Goal: Information Seeking & Learning: Find specific page/section

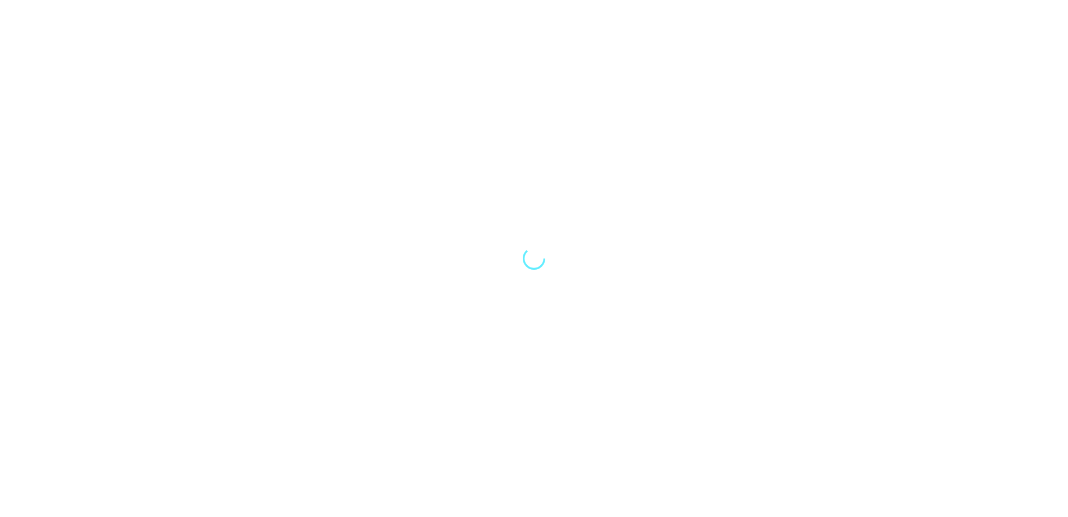
select select "Song"
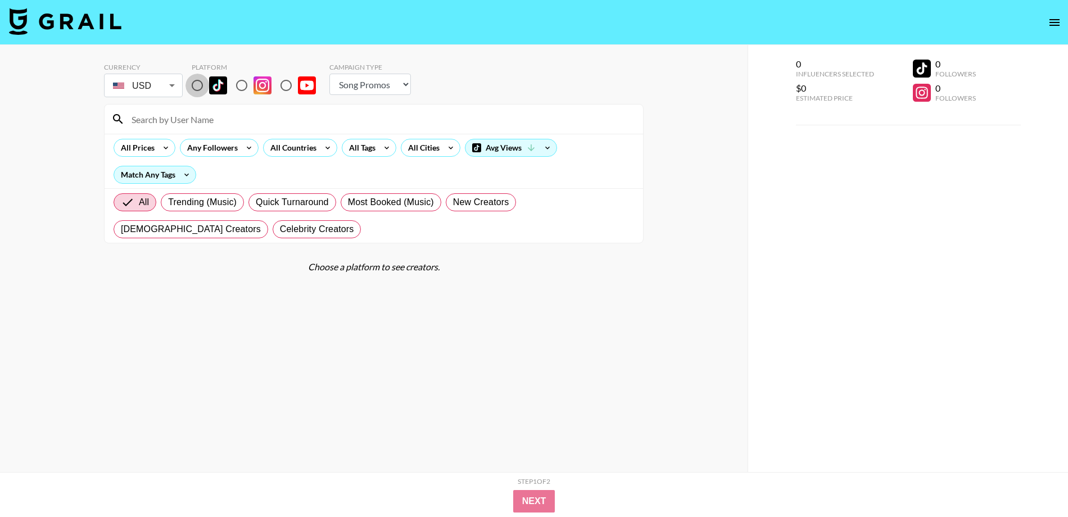
click at [197, 85] on input "radio" at bounding box center [198, 86] width 24 height 24
radio input "true"
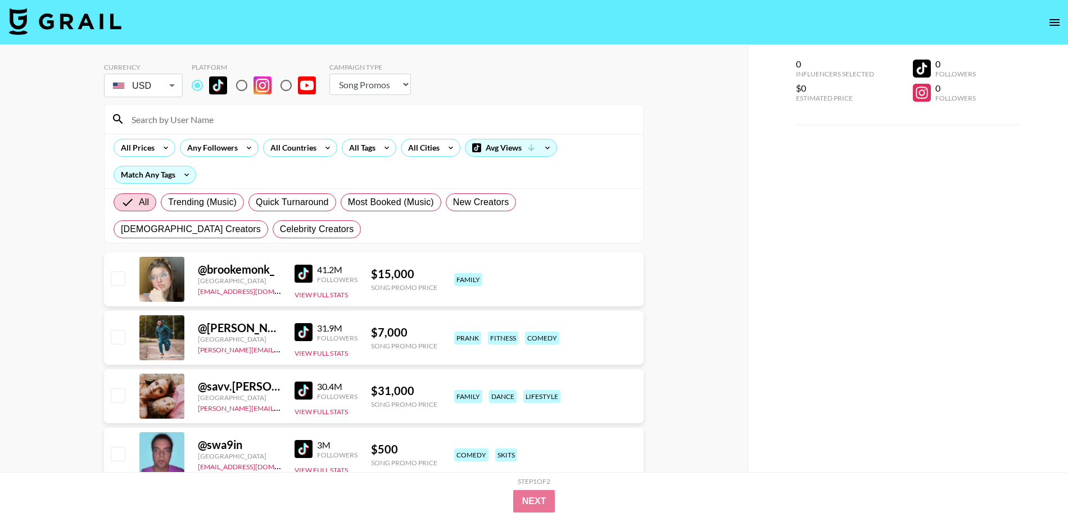
click at [183, 121] on input at bounding box center [381, 119] width 512 height 18
click at [382, 84] on select "Choose Type... Song Promos Brand Promos" at bounding box center [370, 84] width 82 height 21
select select "Brand"
click at [329, 74] on select "Choose Type... Song Promos Brand Promos" at bounding box center [370, 84] width 82 height 21
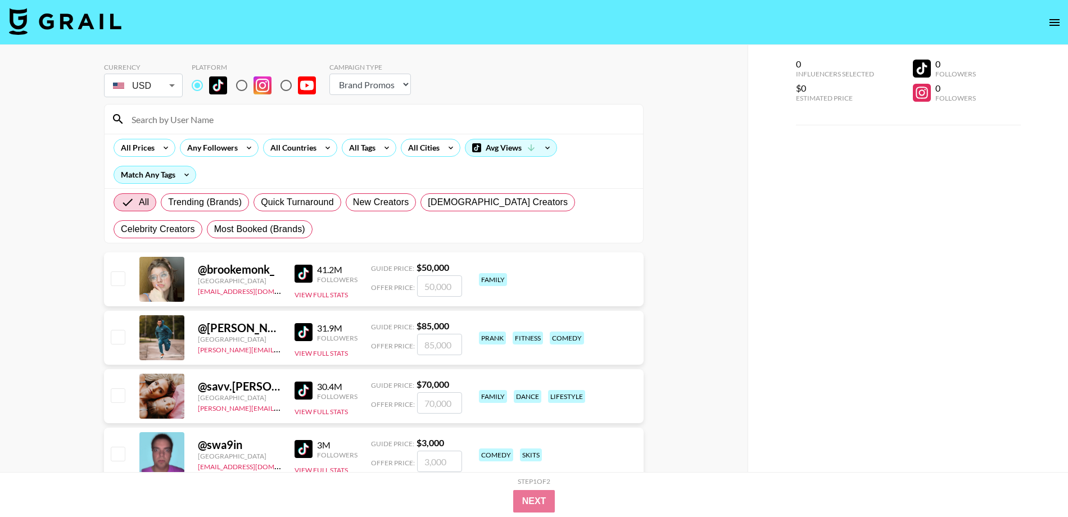
click at [202, 115] on input at bounding box center [381, 119] width 512 height 18
paste input "stussytai"
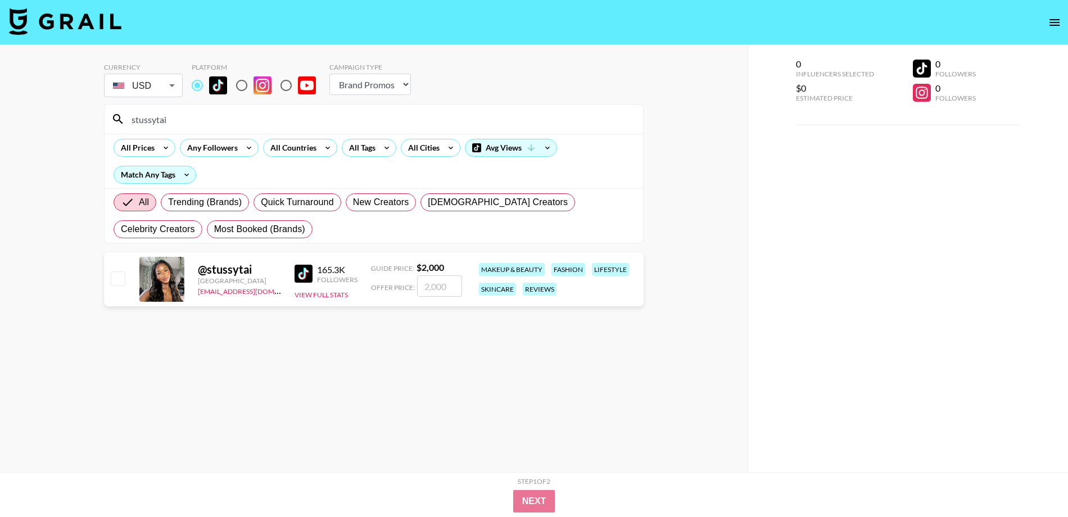
click at [231, 125] on input "stussytai" at bounding box center [381, 119] width 512 height 18
paste input "thesydneybelle"
click at [229, 122] on input "thesydneybelle" at bounding box center [381, 119] width 512 height 18
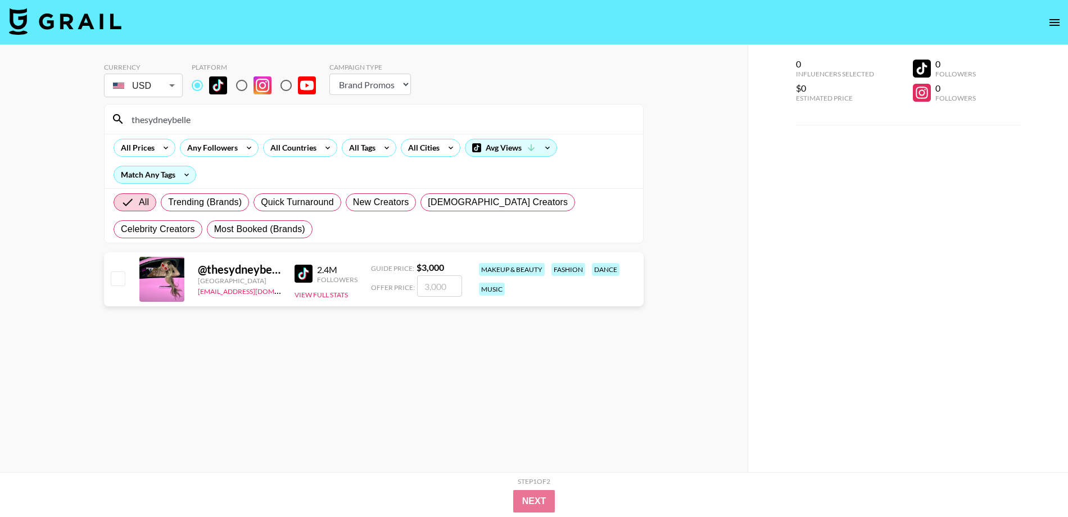
click at [229, 122] on input "thesydneybelle" at bounding box center [381, 119] width 512 height 18
paste input "by.imanx"
click at [297, 118] on input "by.imanx" at bounding box center [381, 119] width 512 height 18
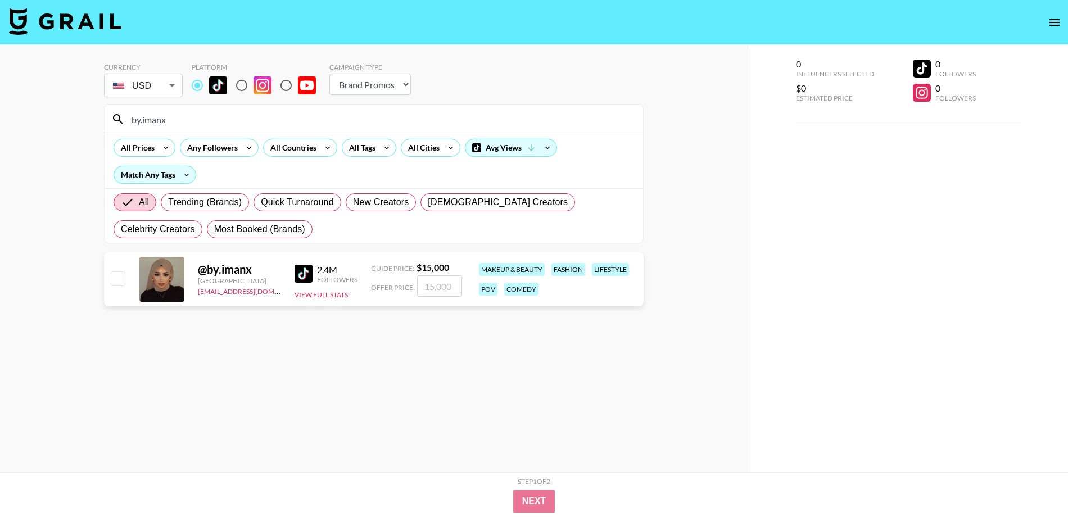
click at [297, 118] on input "by.imanx" at bounding box center [381, 119] width 512 height 18
paste input "layloolaaaaaa"
click at [220, 119] on input "layloolaaaaaa" at bounding box center [381, 119] width 512 height 18
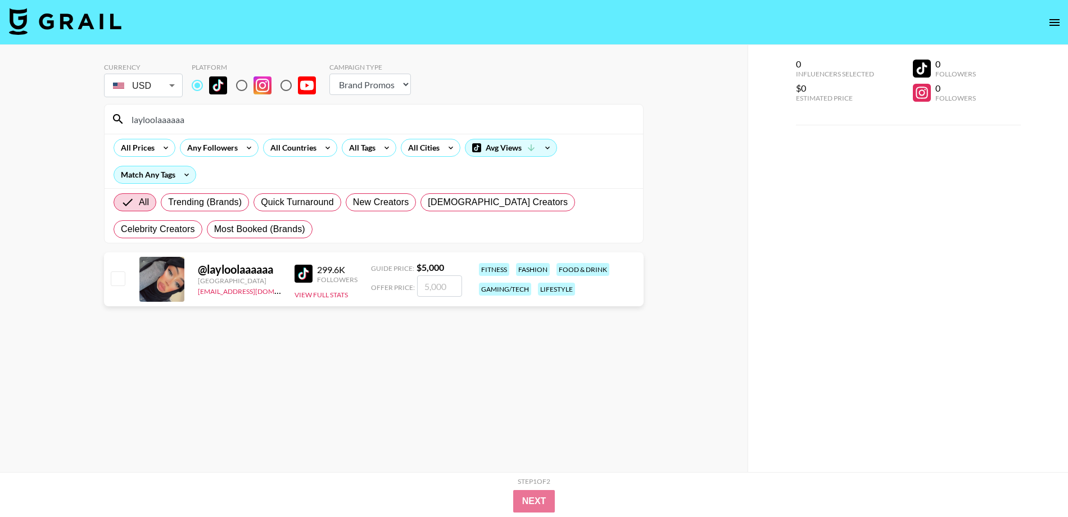
paste input "annatheshum"
click at [294, 124] on input "annatheshum" at bounding box center [381, 119] width 512 height 18
paste input "victoriasalazarf"
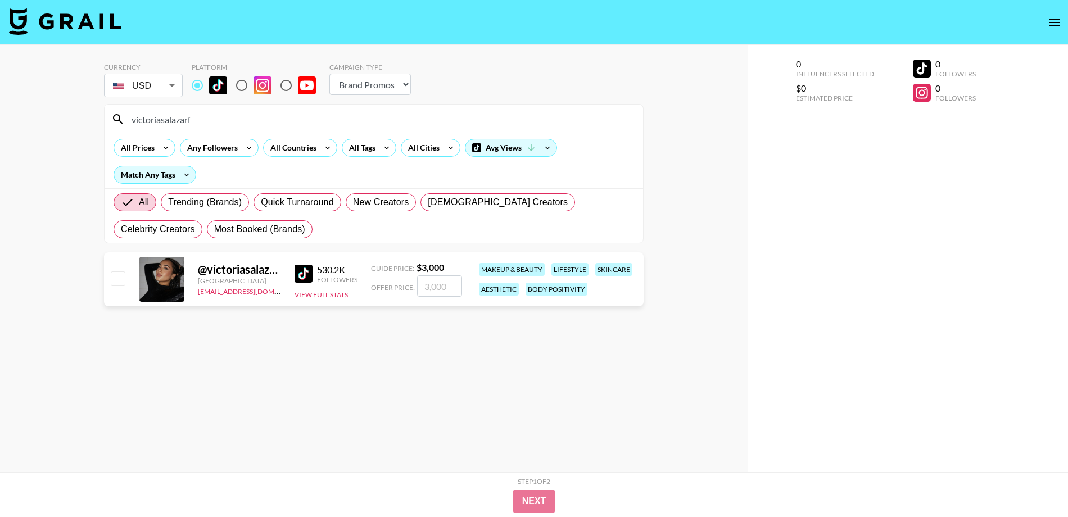
click at [317, 116] on input "victoriasalazarf" at bounding box center [381, 119] width 512 height 18
paste input "nandacsilveira"
click at [341, 118] on input "nandacsilveira" at bounding box center [381, 119] width 512 height 18
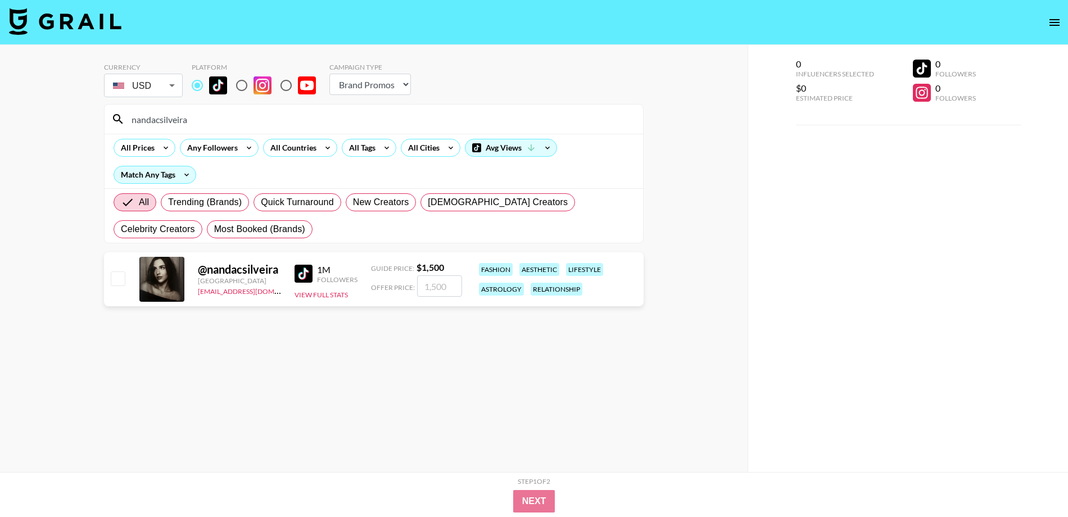
click at [341, 118] on input "nandacsilveira" at bounding box center [381, 119] width 512 height 18
paste input "ikkisantii"
click at [448, 128] on div "nikkisantii" at bounding box center [374, 119] width 539 height 29
click at [448, 128] on input "nikkisantii" at bounding box center [381, 119] width 512 height 18
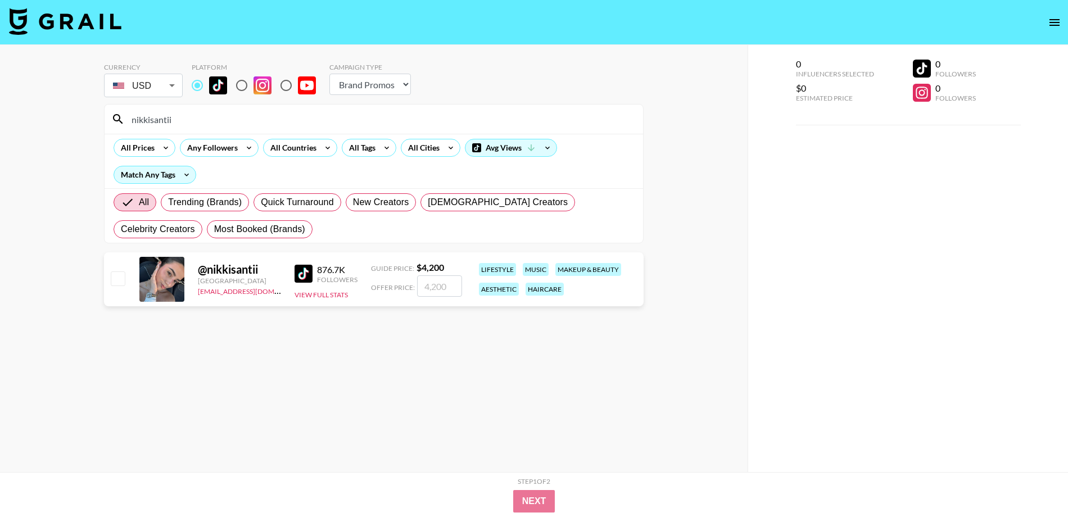
click at [448, 128] on input "nikkisantii" at bounding box center [381, 119] width 512 height 18
paste input "sydneycleavy"
click at [365, 116] on input "sydneycleavy" at bounding box center [381, 119] width 512 height 18
paste input "emwindham"
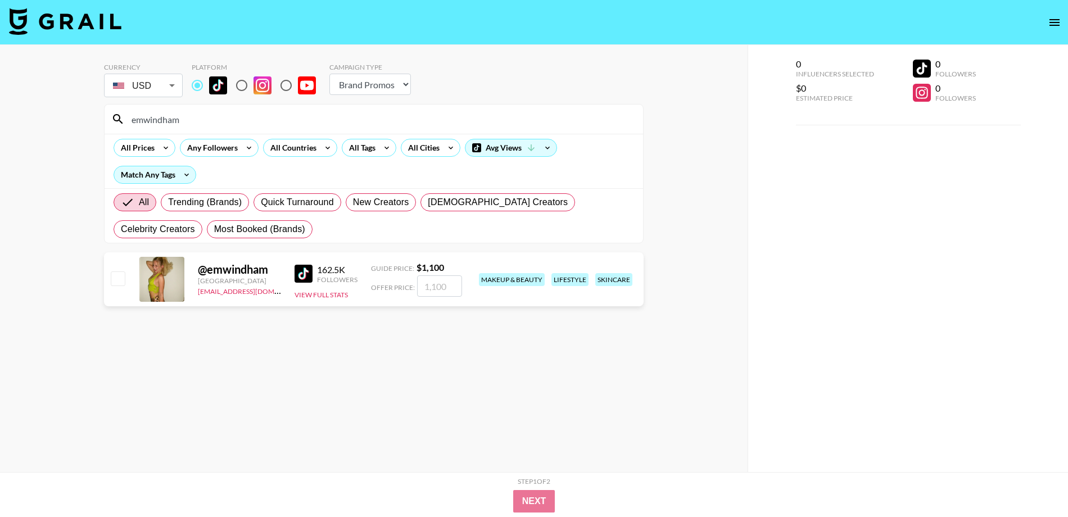
click at [434, 116] on input "emwindham" at bounding box center [381, 119] width 512 height 18
paste input "mosmfit"
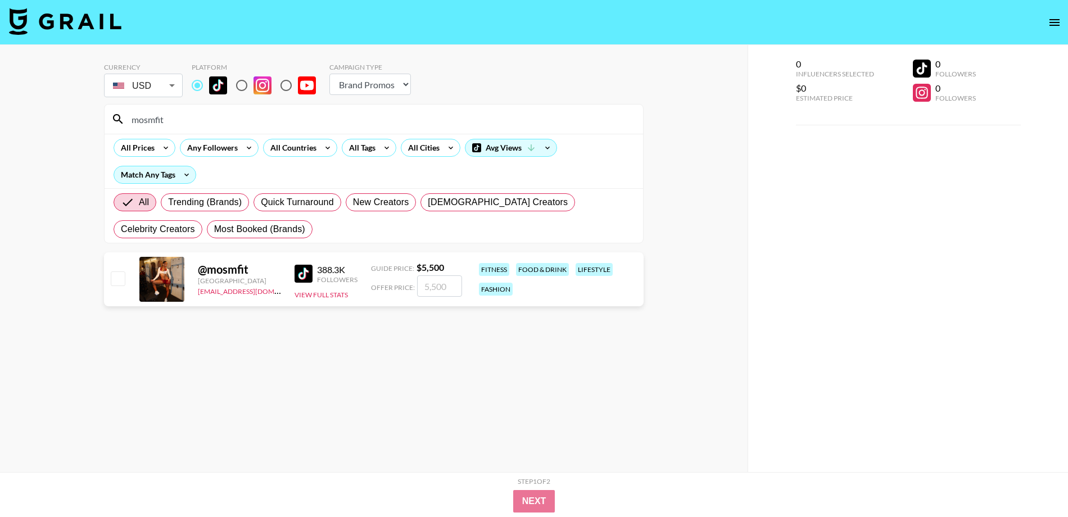
click at [432, 176] on div "All Prices Any Followers All Countries All Tags All Cities Avg Views Match Any …" at bounding box center [374, 161] width 539 height 55
click at [401, 122] on input "mosmfit" at bounding box center [381, 119] width 512 height 18
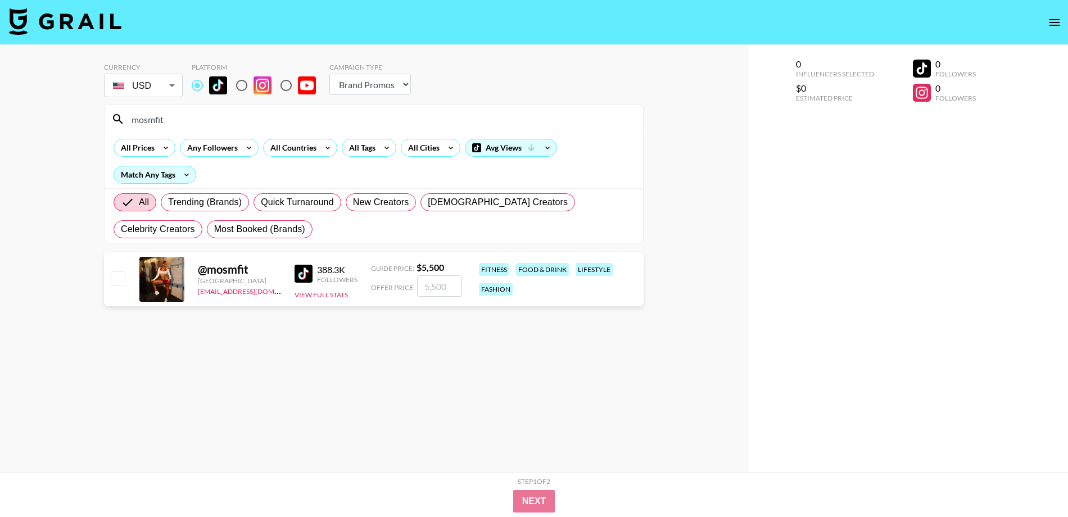
paste input "therealtishh"
click at [336, 111] on input "therealtishh" at bounding box center [381, 119] width 512 height 18
paste input "jada.tiara1"
click at [306, 118] on input "jada.tiara1" at bounding box center [381, 119] width 512 height 18
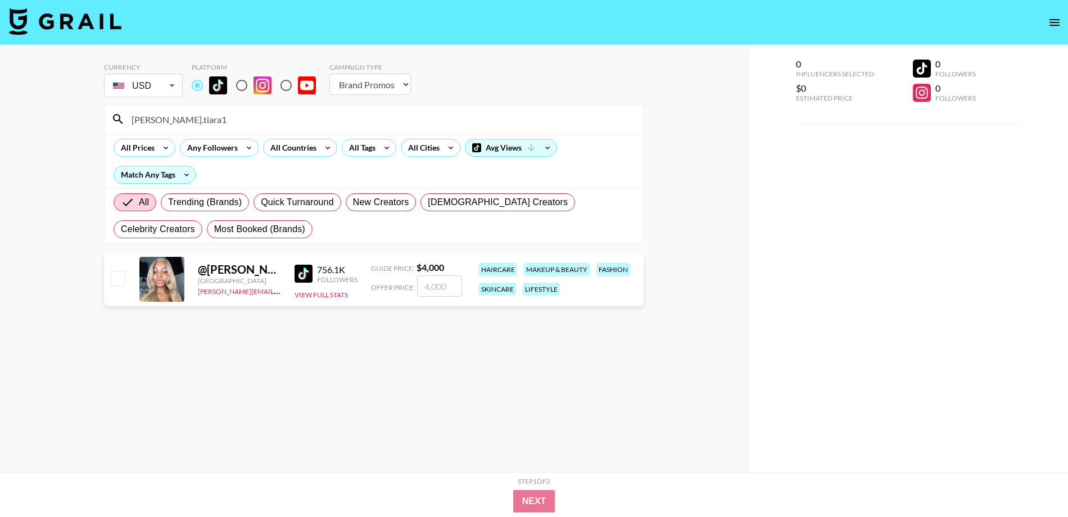
click at [306, 118] on input "jada.tiara1" at bounding box center [381, 119] width 512 height 18
paste input "alysloanh"
click at [385, 114] on input "alysloanh" at bounding box center [381, 119] width 512 height 18
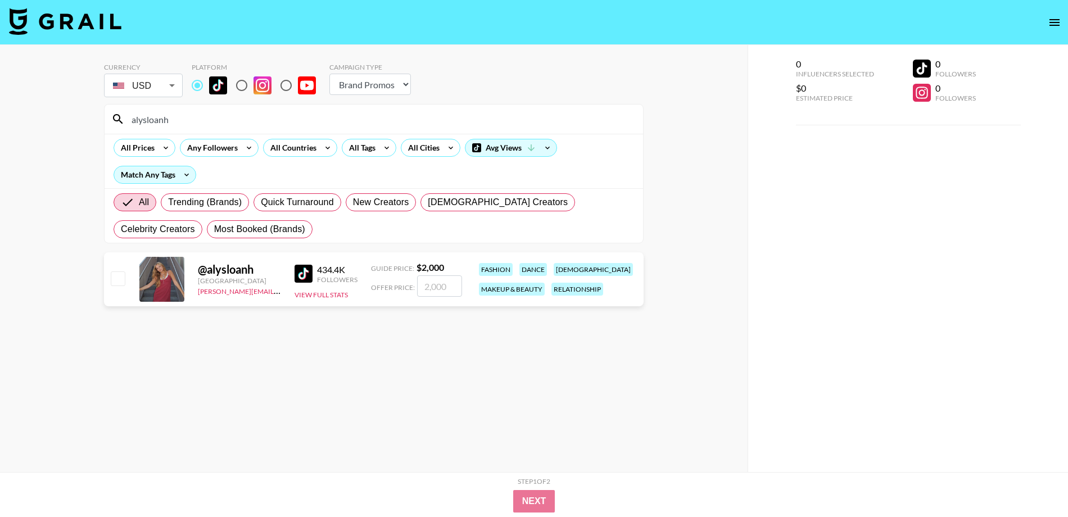
click at [385, 114] on input "alysloanh" at bounding box center [381, 119] width 512 height 18
paste input "flourishplanner"
click at [287, 115] on input "flourishplanner" at bounding box center [381, 119] width 512 height 18
paste input "audreyvictoria_"
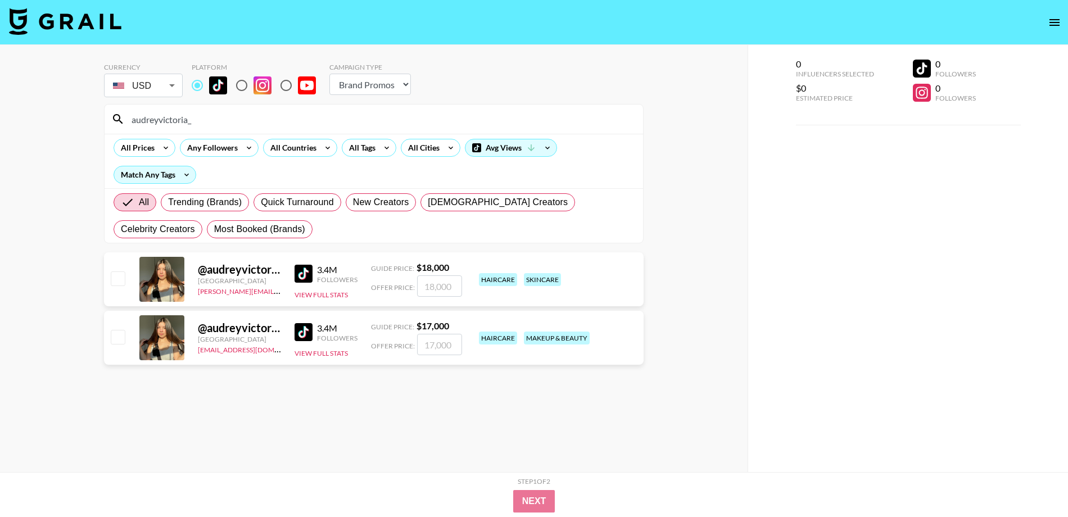
click at [359, 114] on input "audreyvictoria_" at bounding box center [381, 119] width 512 height 18
paste input "manuxsierra"
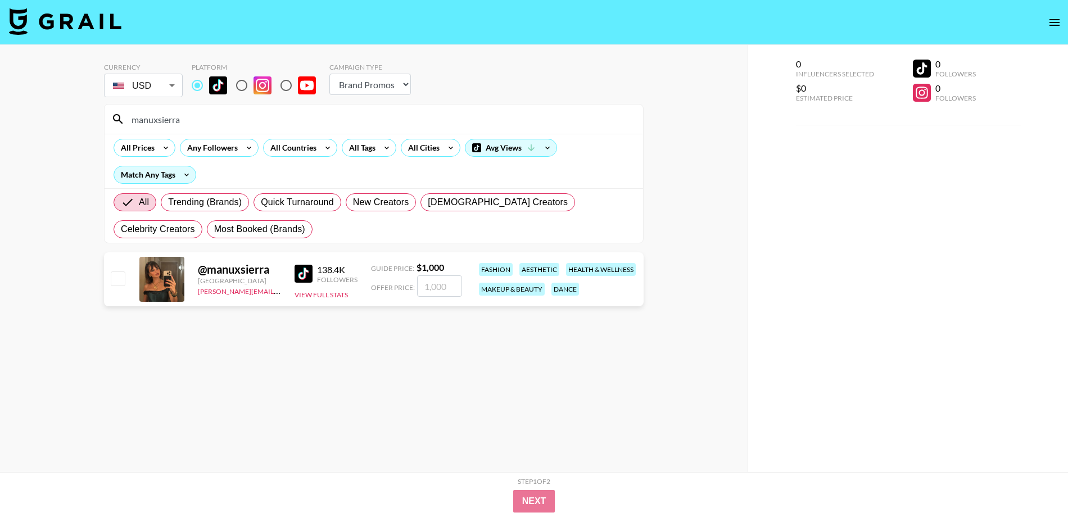
click at [317, 122] on input "manuxsierra" at bounding box center [381, 119] width 512 height 18
paste input "noelledenae"
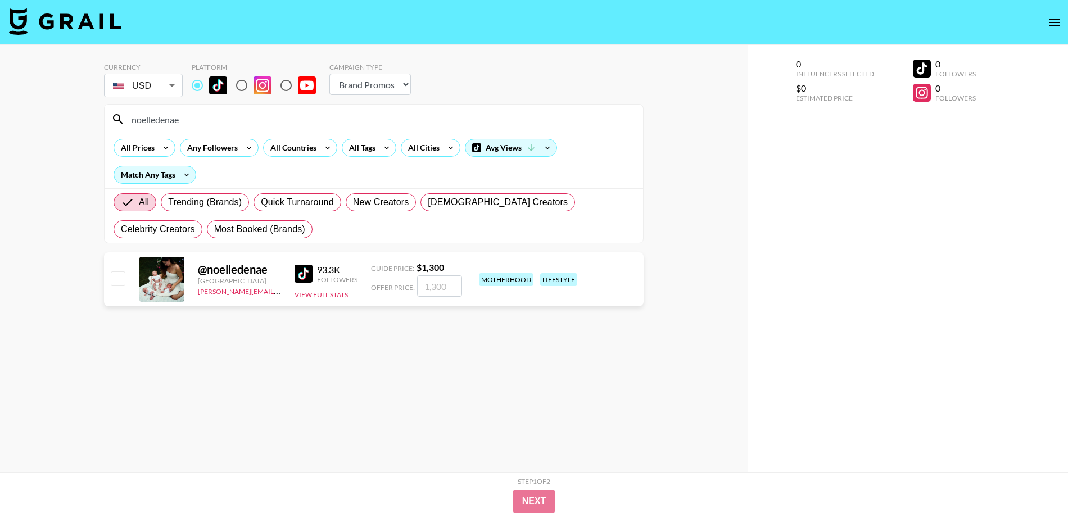
click at [394, 174] on div "All Prices Any Followers All Countries All Tags All Cities Avg Views Match Any …" at bounding box center [374, 161] width 539 height 55
click at [360, 123] on input "noelledenae" at bounding box center [381, 119] width 512 height 18
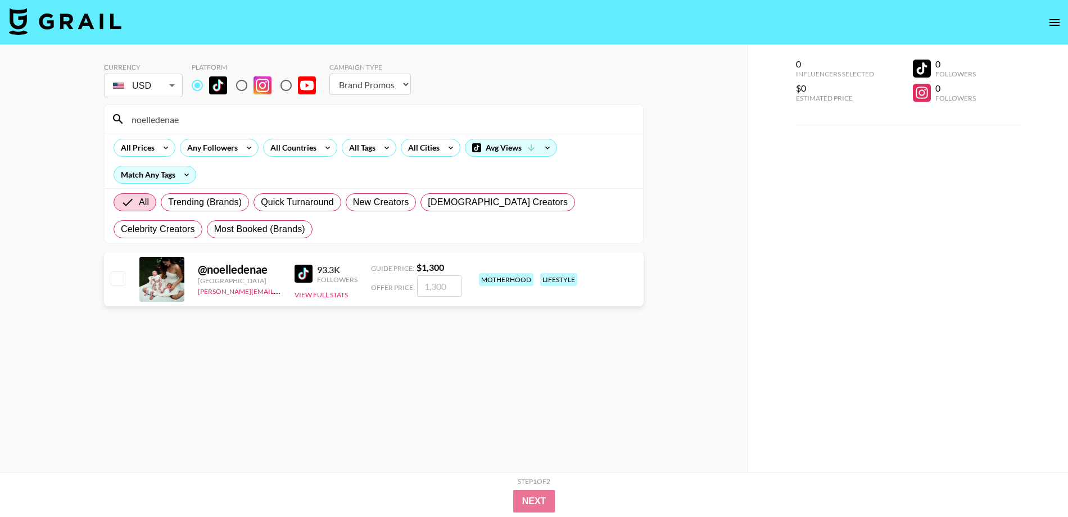
paste input "laurenderouennn"
click at [248, 119] on input "laurenderouennn" at bounding box center [381, 119] width 512 height 18
paste input "https://www.tiktok.com/@kameronwhite08"
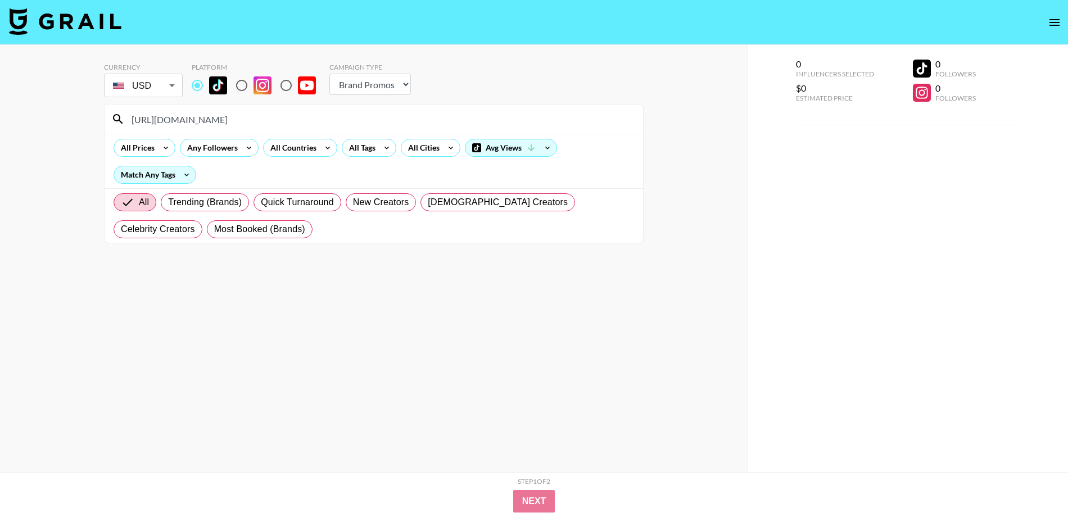
drag, startPoint x: 234, startPoint y: 115, endPoint x: 61, endPoint y: 124, distance: 174.0
click at [61, 124] on div "Currency USD USD ​ Platform Campaign Type Choose Type... Song Promos Brand Prom…" at bounding box center [374, 281] width 748 height 472
click at [243, 119] on input "https://www.tiktok.com/@kameronwhite08" at bounding box center [381, 119] width 512 height 18
drag, startPoint x: 234, startPoint y: 119, endPoint x: 11, endPoint y: 119, distance: 223.8
click at [11, 119] on div "Currency USD USD ​ Platform Campaign Type Choose Type... Song Promos Brand Prom…" at bounding box center [374, 281] width 748 height 472
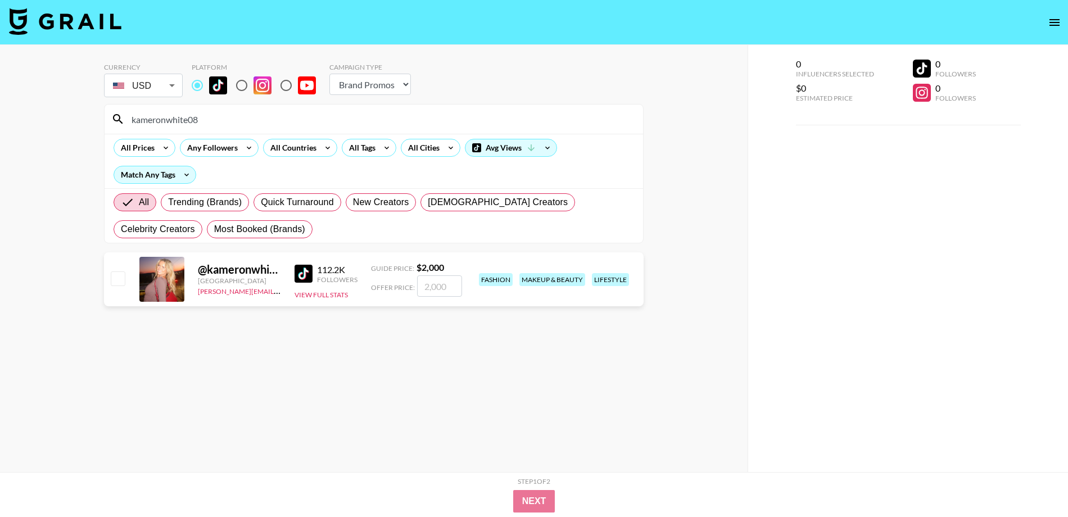
click at [250, 118] on input "kameronwhite08" at bounding box center [381, 119] width 512 height 18
paste input "https://www.tiktok.com/@courtneyahoward"
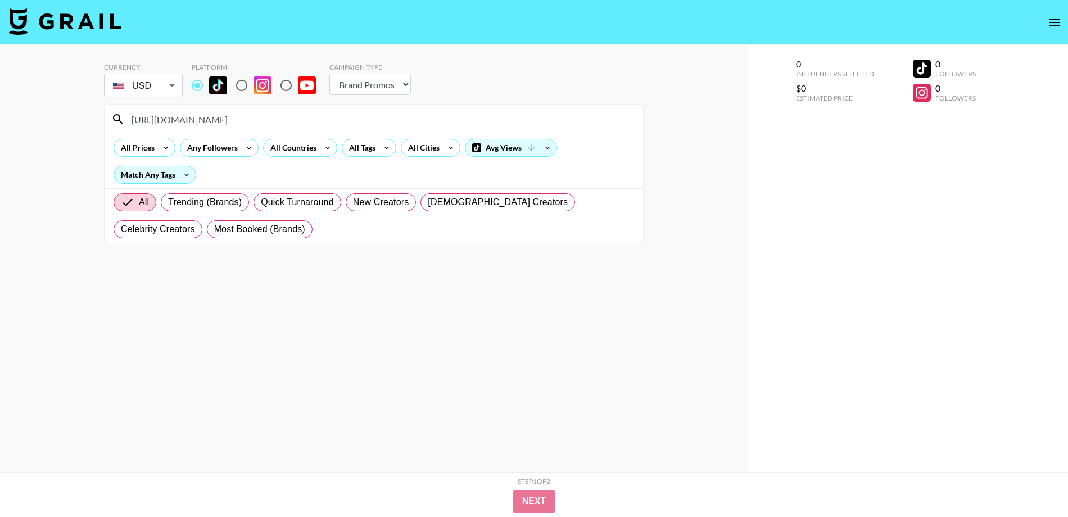
drag, startPoint x: 232, startPoint y: 123, endPoint x: 62, endPoint y: 122, distance: 170.4
click at [62, 122] on div "Currency USD USD ​ Platform Campaign Type Choose Type... Song Promos Brand Prom…" at bounding box center [374, 281] width 748 height 472
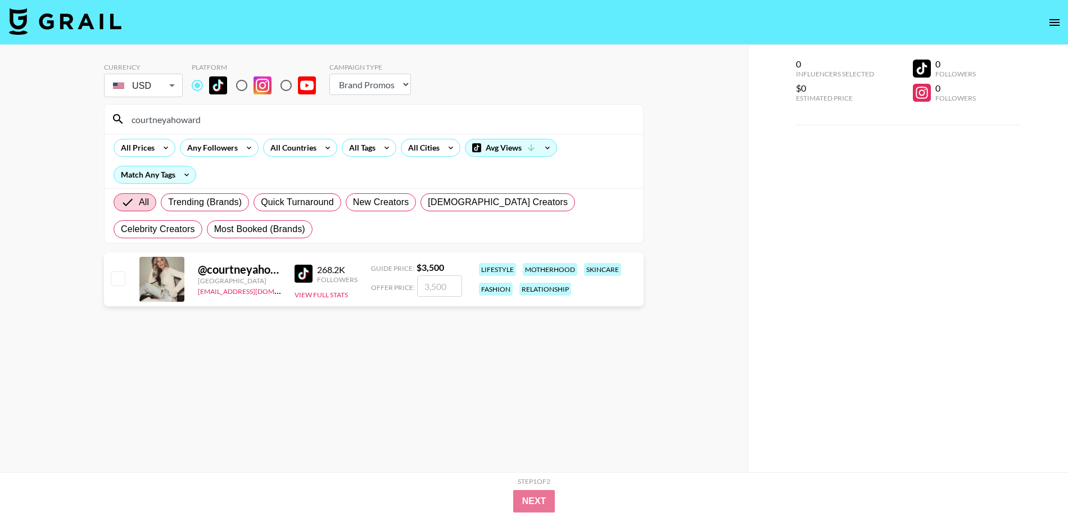
click at [331, 114] on input "courtneyahoward" at bounding box center [381, 119] width 512 height 18
paste input "pammie_93"
click at [310, 121] on input "pammie_93" at bounding box center [381, 119] width 512 height 18
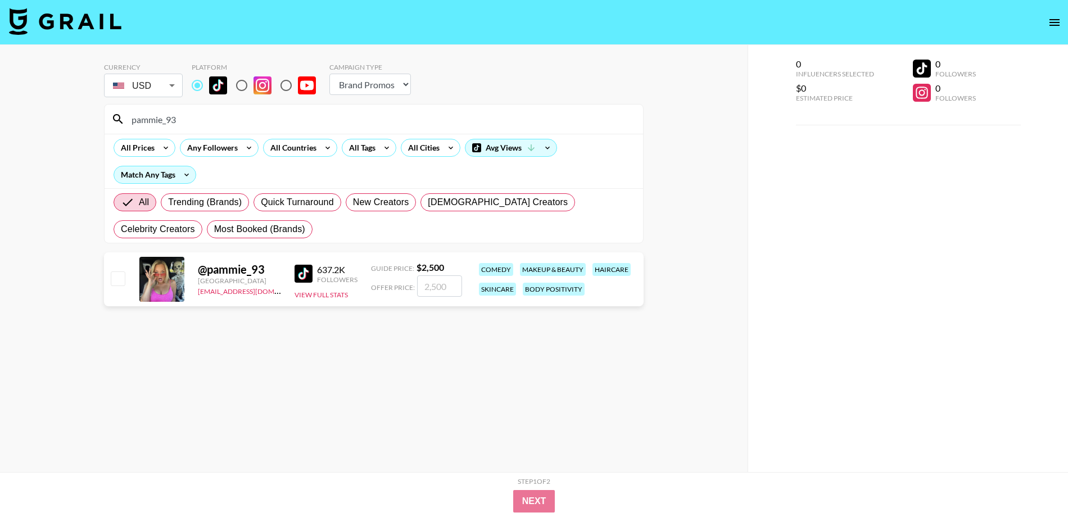
click at [310, 121] on input "pammie_93" at bounding box center [381, 119] width 512 height 18
paste input "natalya.ayala"
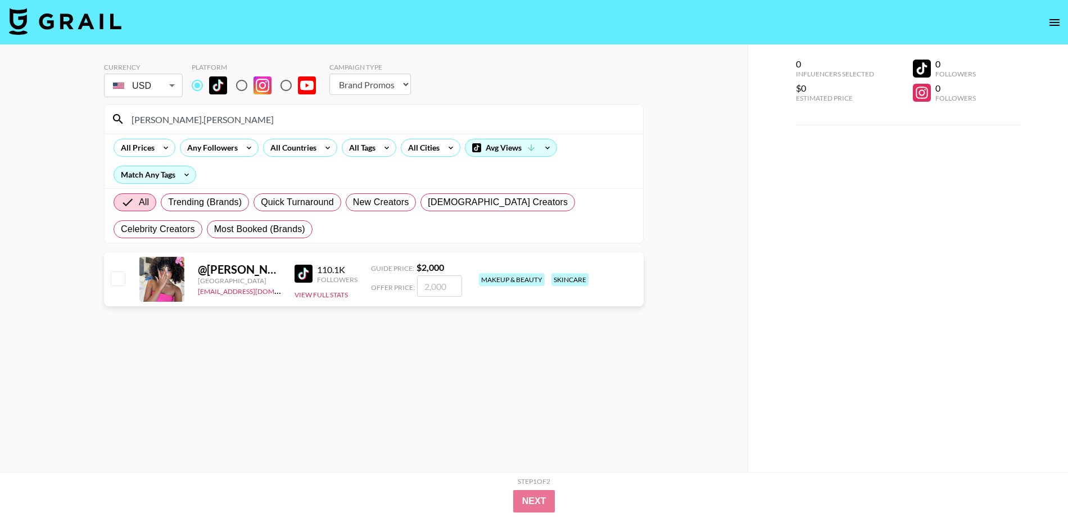
drag, startPoint x: 202, startPoint y: 120, endPoint x: 71, endPoint y: 114, distance: 131.2
click at [71, 114] on div "Currency USD USD ​ Platform Campaign Type Choose Type... Song Promos Brand Prom…" at bounding box center [374, 281] width 748 height 472
paste input "courtneyebelingwood"
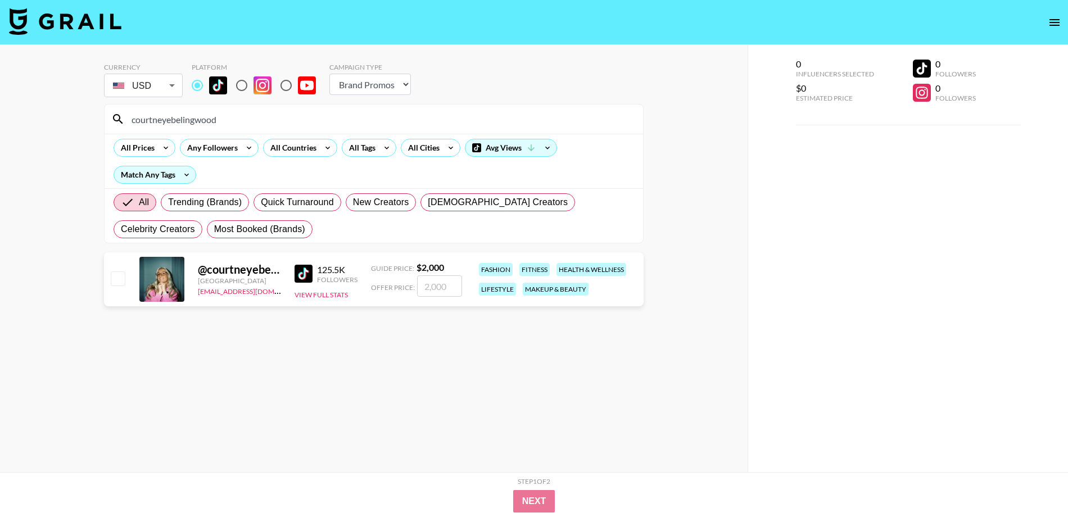
click at [344, 120] on input "courtneyebelingwood" at bounding box center [381, 119] width 512 height 18
paste input "_alliefromalabama_"
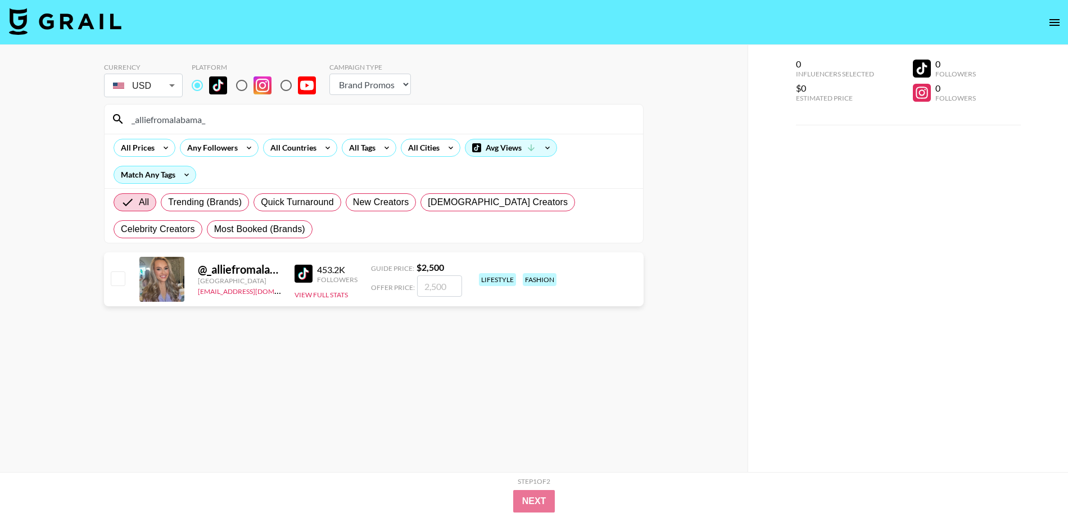
click at [294, 105] on div "_alliefromalabama_" at bounding box center [374, 119] width 539 height 29
click at [285, 123] on input "_alliefromalabama_" at bounding box center [381, 119] width 512 height 18
paste input "kaylangracehedenskog"
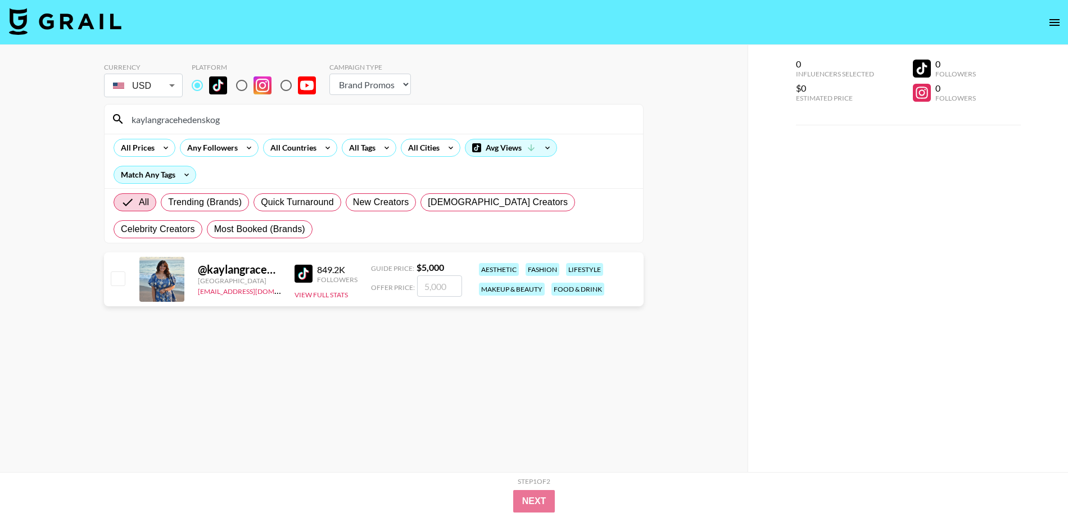
click at [400, 116] on input "kaylangracehedenskog" at bounding box center [381, 119] width 512 height 18
paste input "chandlersalright"
click at [278, 121] on input "chandlersalright" at bounding box center [381, 119] width 512 height 18
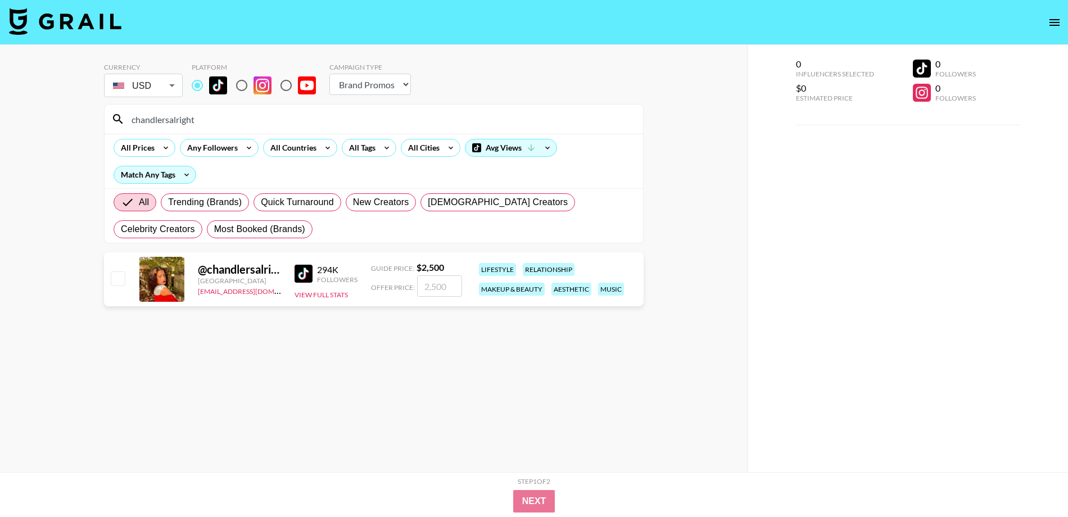
paste input "kingkendall"
click at [342, 111] on input "kingkendall" at bounding box center [381, 119] width 512 height 18
paste input "lily.k.davis"
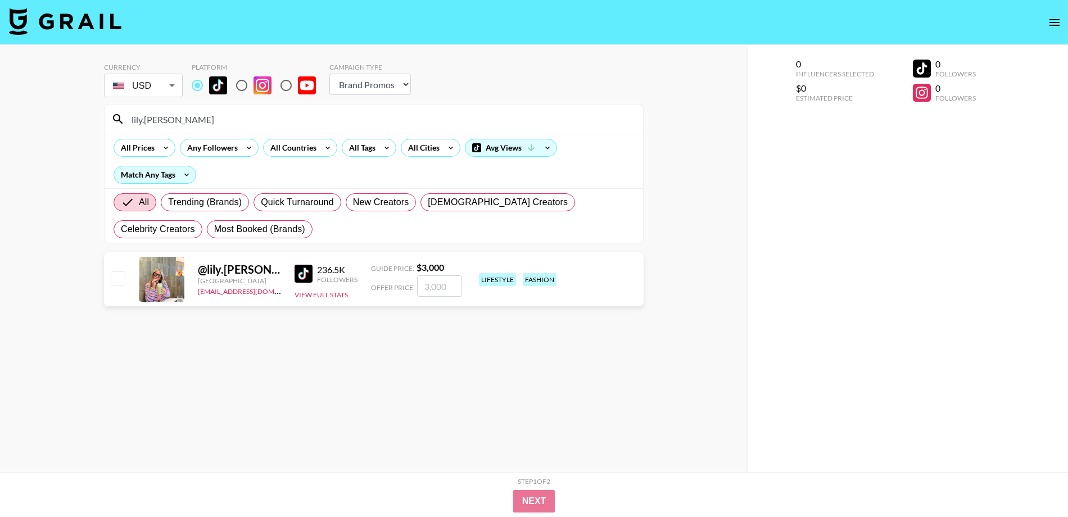
click at [394, 116] on input "lily.k.davis" at bounding box center [381, 119] width 512 height 18
paste input "ore.otu"
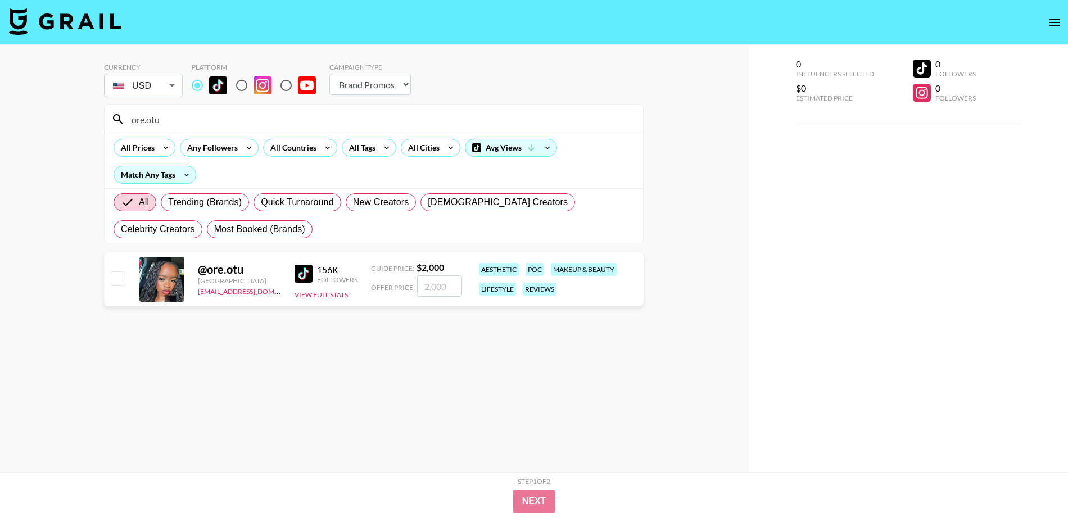
click at [358, 114] on input "ore.otu" at bounding box center [381, 119] width 512 height 18
paste input "30.forever"
click at [366, 117] on input "30.forever" at bounding box center [381, 119] width 512 height 18
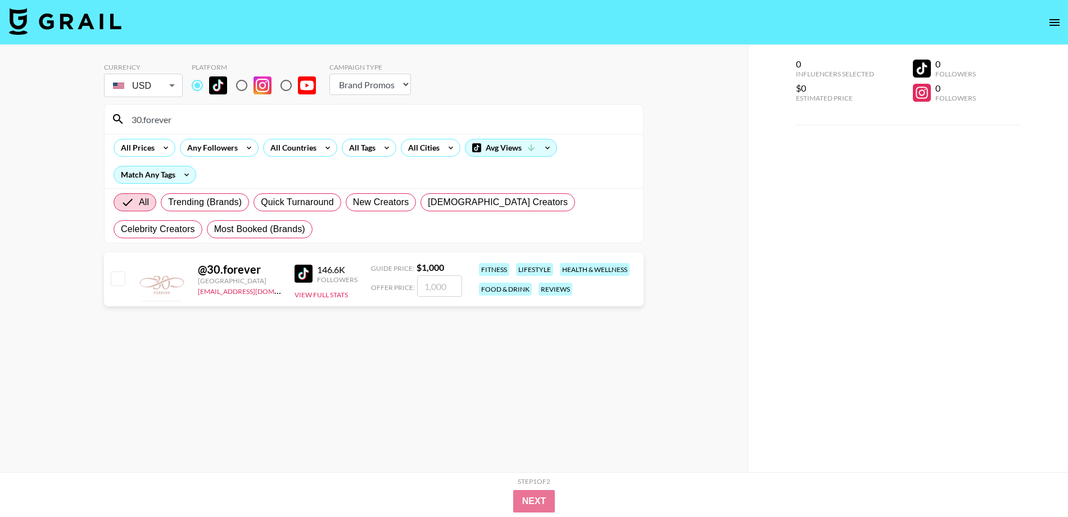
click at [366, 117] on input "30.forever" at bounding box center [381, 119] width 512 height 18
paste input "xoxosanj"
click at [346, 119] on input "xoxosanj" at bounding box center [381, 119] width 512 height 18
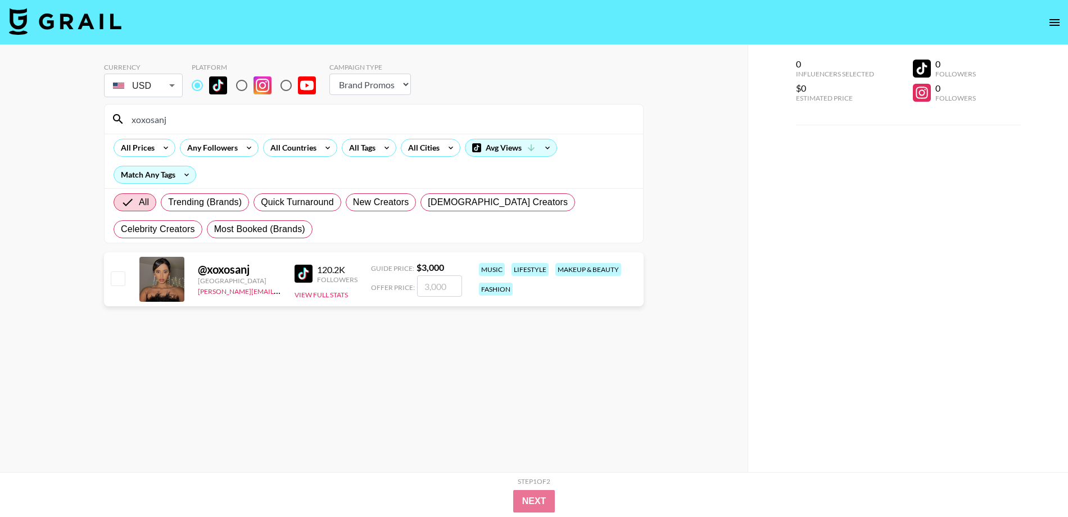
click at [346, 119] on input "xoxosanj" at bounding box center [381, 119] width 512 height 18
paste input "callmefeigh"
click at [337, 114] on input "callmefeigh" at bounding box center [381, 119] width 512 height 18
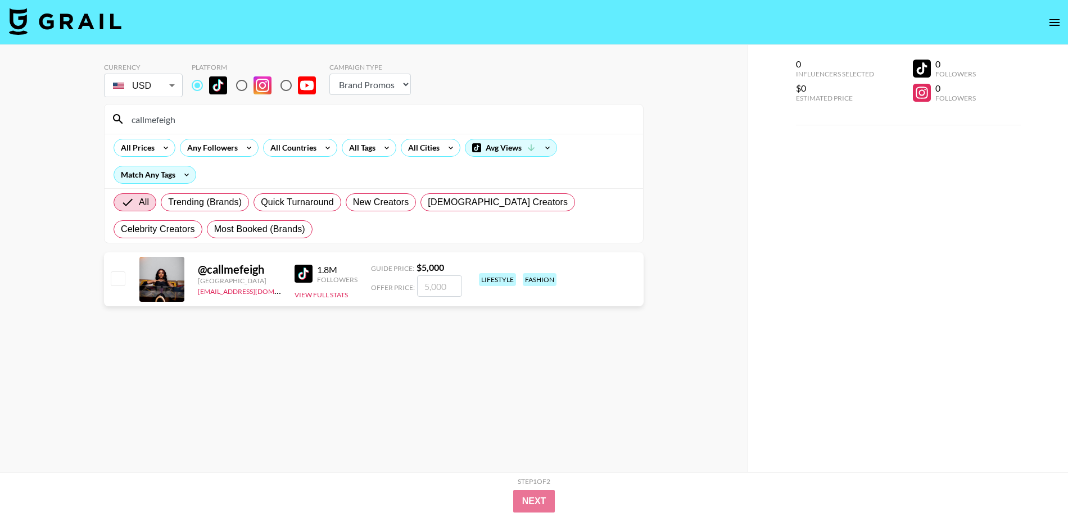
paste input "maddie.east"
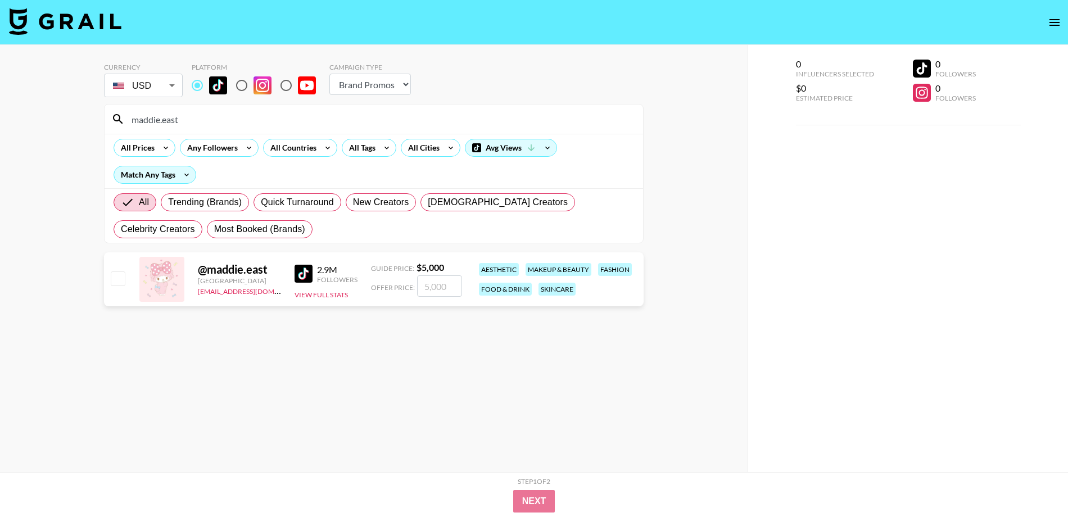
click at [310, 115] on input "maddie.east" at bounding box center [381, 119] width 512 height 18
paste input "ryamshai.kh"
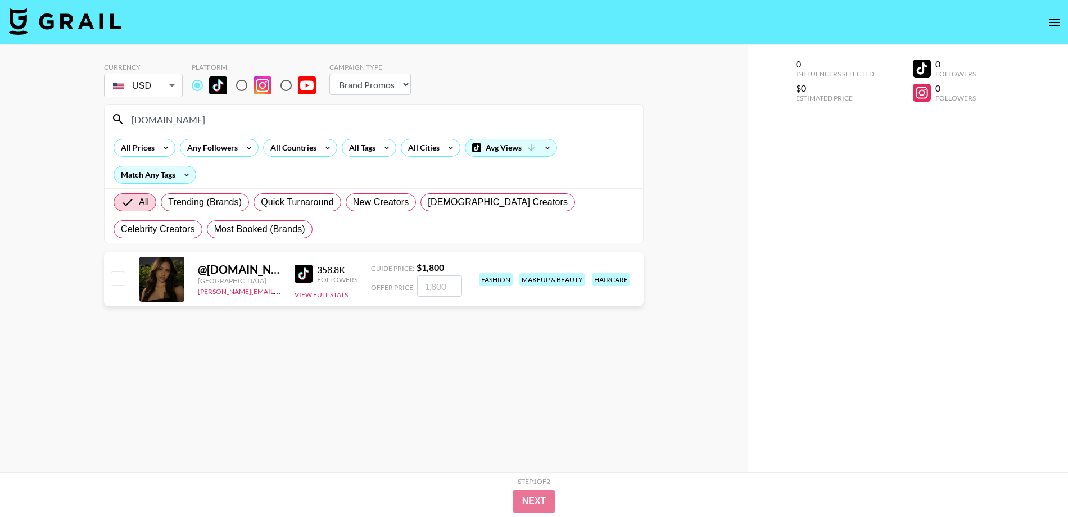
click at [287, 123] on input "maryamshai.kh" at bounding box center [381, 119] width 512 height 18
paste input "lunalexxxx"
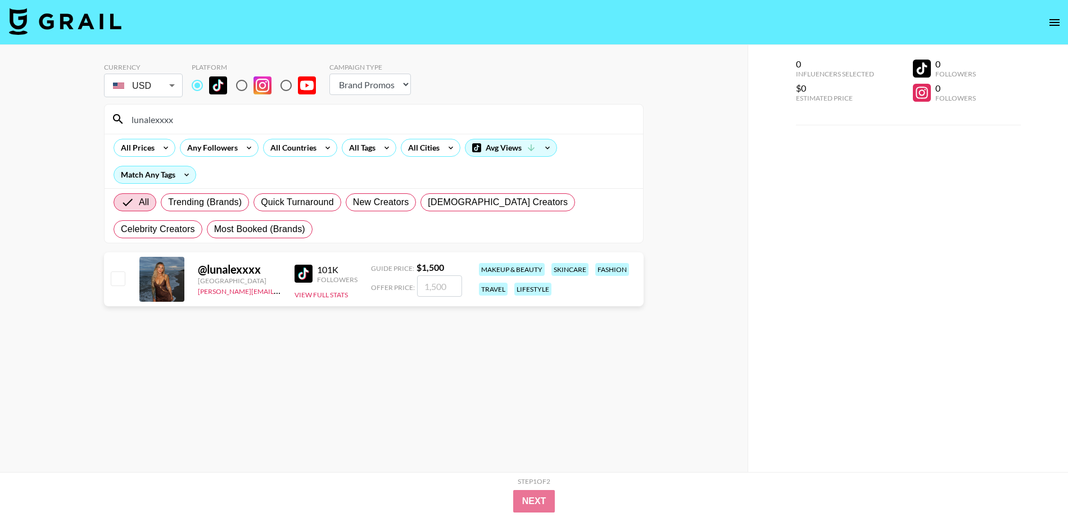
click at [249, 121] on input "lunalexxxx" at bounding box center [381, 119] width 512 height 18
paste input "hatcher_josie"
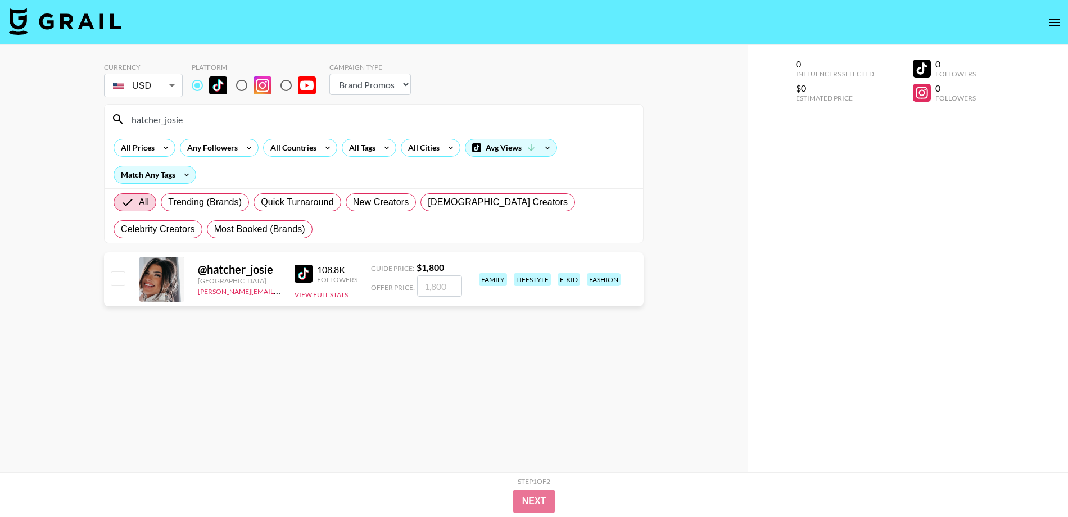
click at [329, 114] on input "hatcher_josie" at bounding box center [381, 119] width 512 height 18
paste input "raecambra2.0"
click at [229, 117] on input "raecambra2.0" at bounding box center [381, 119] width 512 height 18
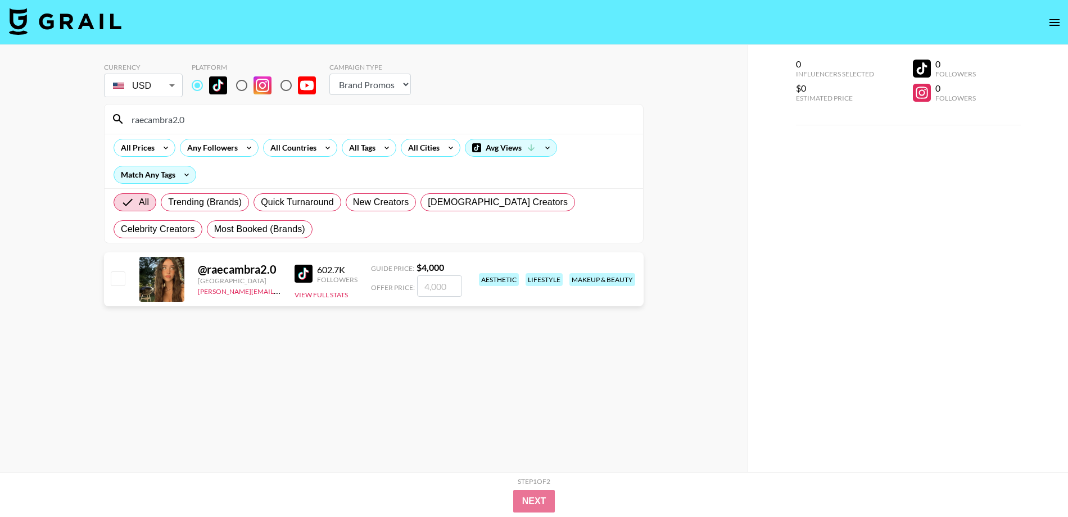
click at [229, 117] on input "raecambra2.0" at bounding box center [381, 119] width 512 height 18
paste input "holixtic"
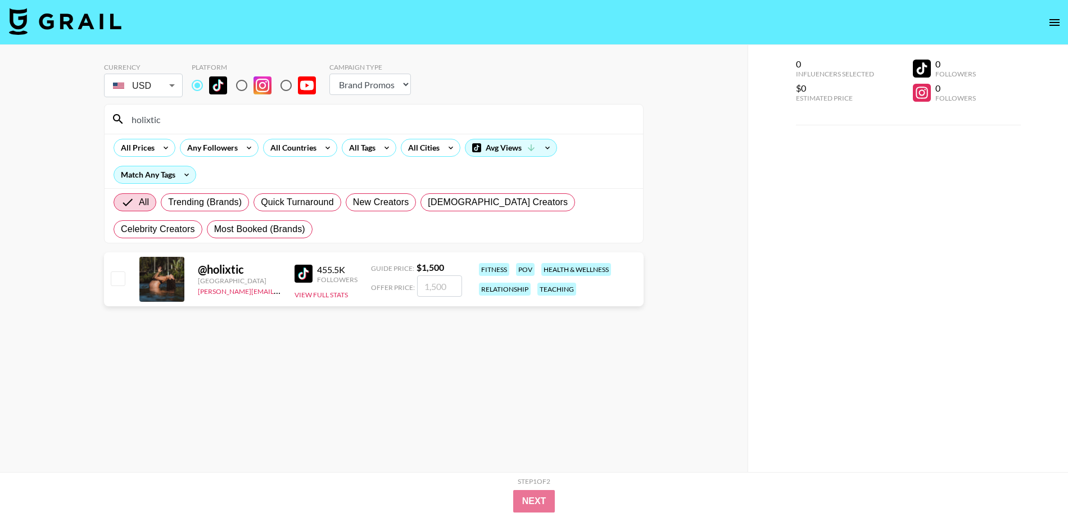
click at [196, 118] on input "holixtic" at bounding box center [381, 119] width 512 height 18
paste input "reiganciarfellaaaaa"
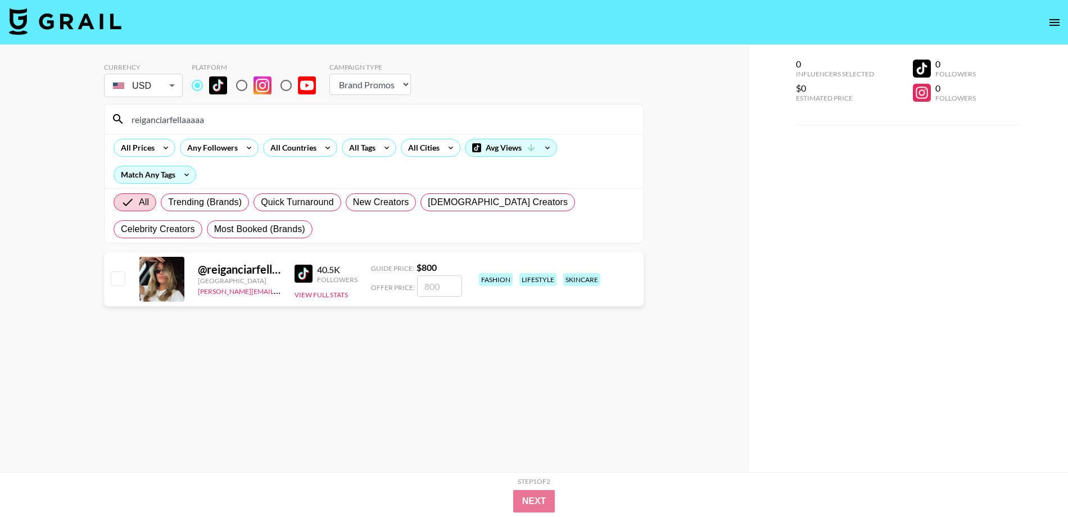
click at [277, 110] on input "reiganciarfellaaaaa" at bounding box center [381, 119] width 512 height 18
paste input "_sandyyrell"
click at [275, 115] on input "_sandyyrella" at bounding box center [381, 119] width 512 height 18
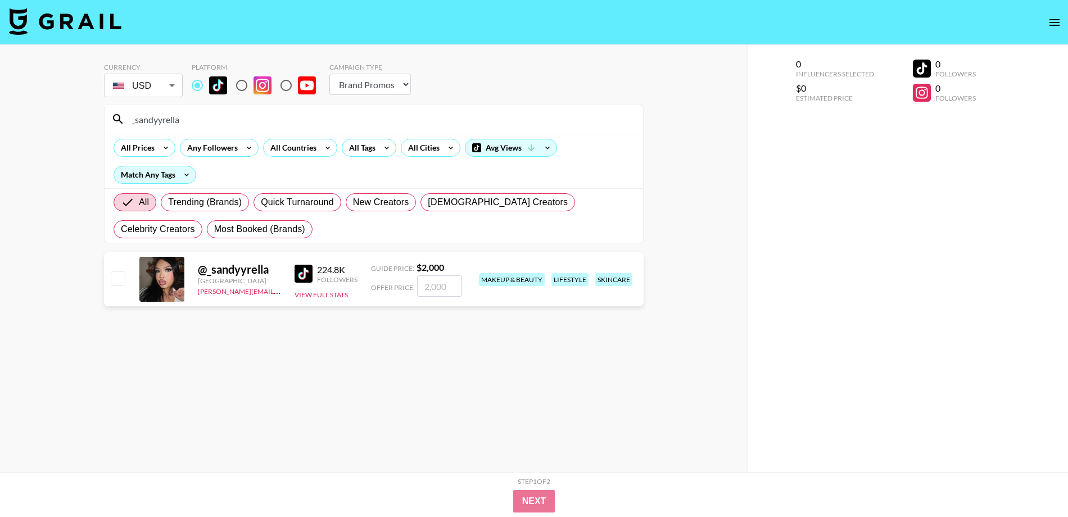
click at [275, 115] on input "_sandyyrella" at bounding box center [381, 119] width 512 height 18
paste input "laurenrbarnwell"
click at [299, 111] on input "laurenrbarnwell" at bounding box center [381, 119] width 512 height 18
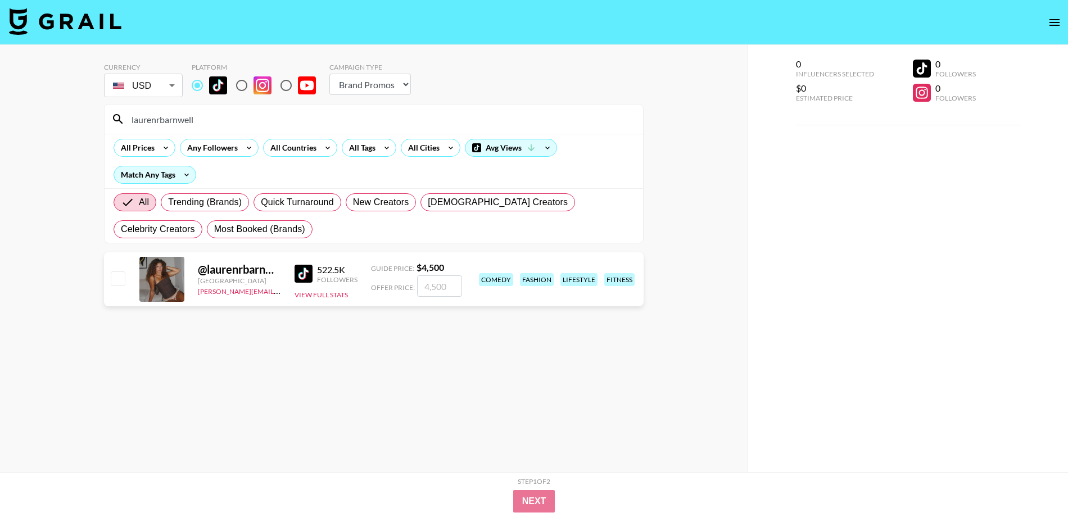
click at [299, 111] on input "laurenrbarnwell" at bounding box center [381, 119] width 512 height 18
paste input "missprettygir"
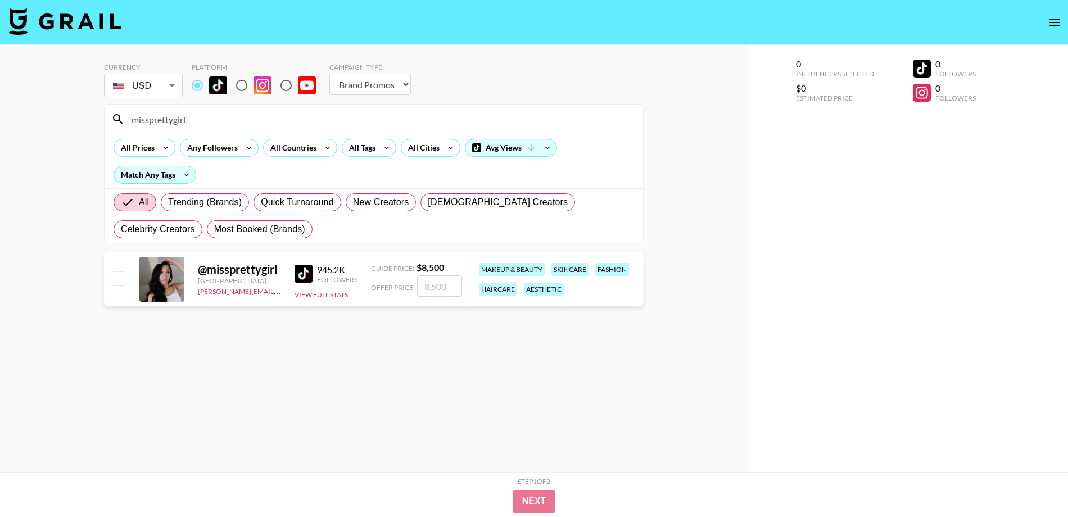
click at [286, 124] on input "missprettygirl" at bounding box center [381, 119] width 512 height 18
paste input "halsterhotkins"
click at [405, 116] on input "halsterhotkins" at bounding box center [381, 119] width 512 height 18
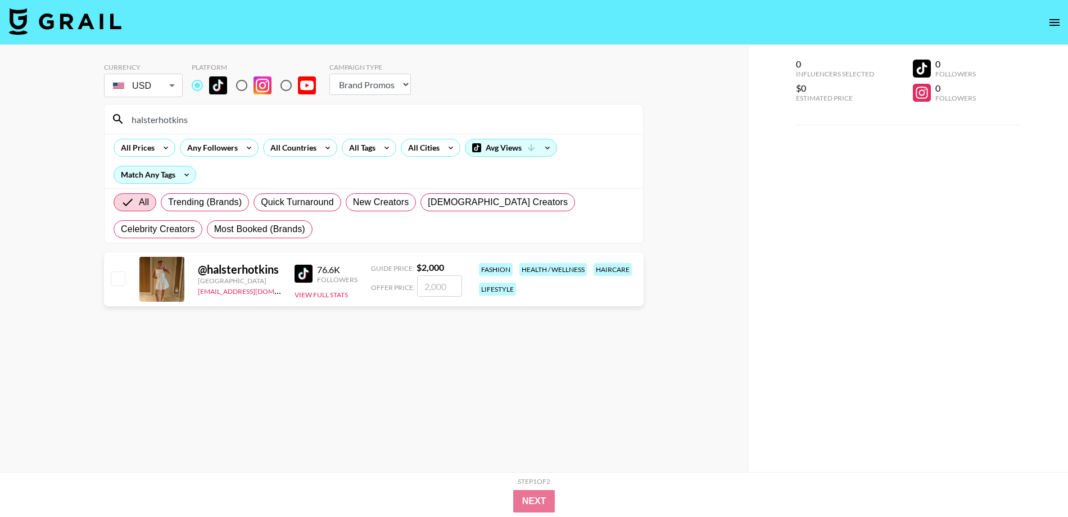
click at [405, 116] on input "halsterhotkins" at bounding box center [381, 119] width 512 height 18
paste input "sadiereevessteve"
click at [279, 121] on input "sadiereevesstevens" at bounding box center [381, 119] width 512 height 18
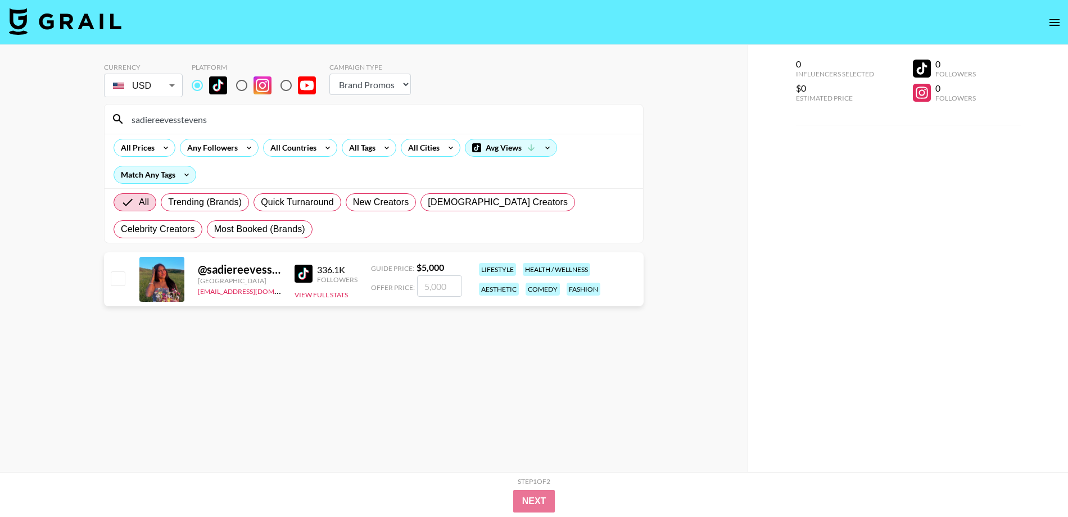
click at [279, 121] on input "sadiereevesstevens" at bounding box center [381, 119] width 512 height 18
paste input "katejudd_8"
click at [380, 121] on input "katejudd_8" at bounding box center [381, 119] width 512 height 18
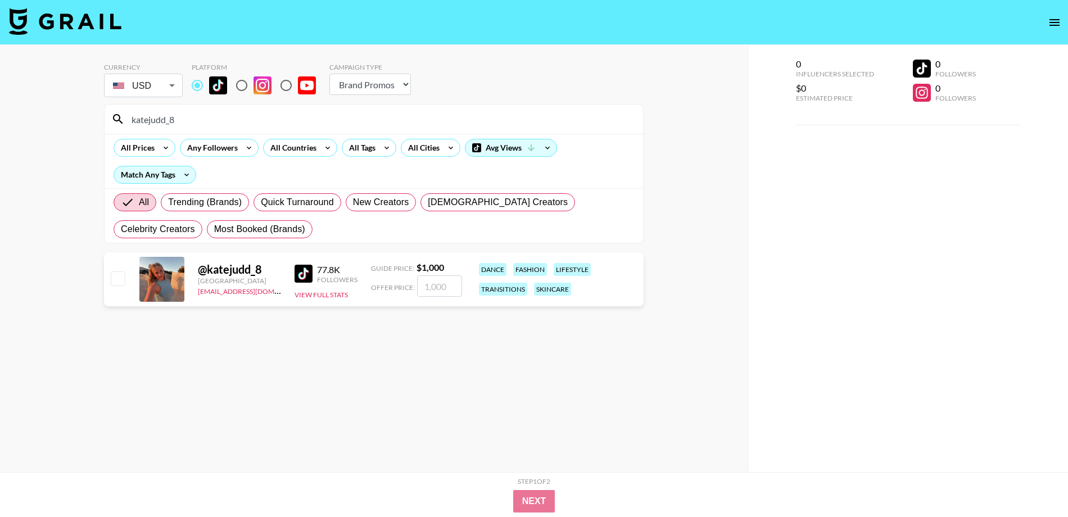
paste input ".valeriacenteno"
click at [215, 112] on input ".valeriacenteno" at bounding box center [381, 119] width 512 height 18
paste input "emerychipman"
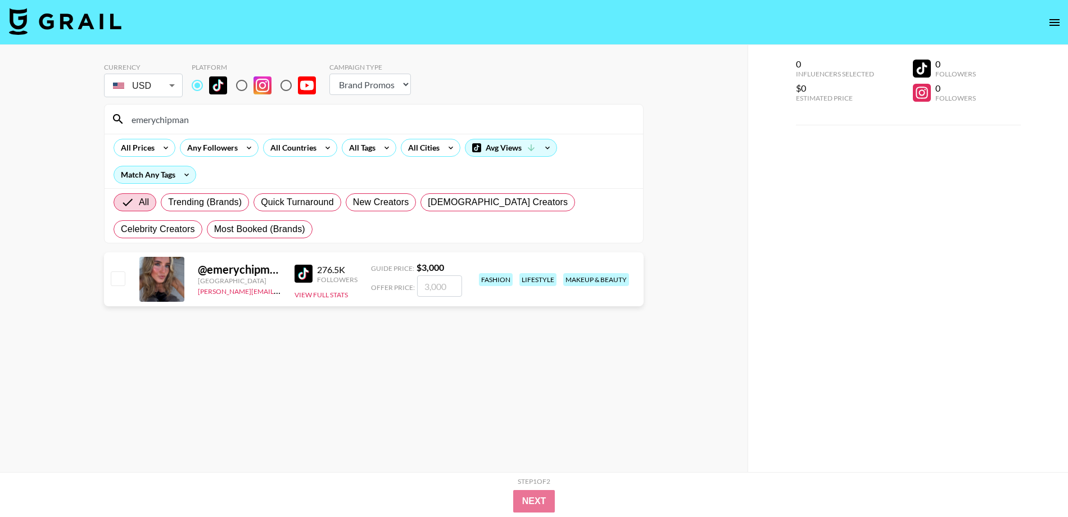
click at [292, 117] on input "emerychipman" at bounding box center [381, 119] width 512 height 18
paste input "adaleenichols"
click at [333, 111] on input "adaleenichols" at bounding box center [381, 119] width 512 height 18
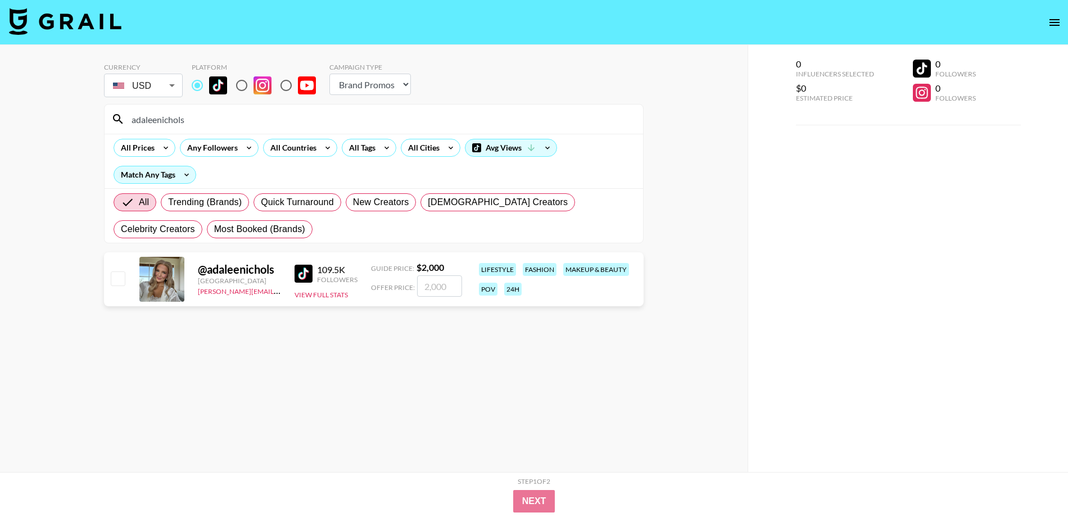
click at [333, 111] on input "adaleenichols" at bounding box center [381, 119] width 512 height 18
paste input "natalya.ayala"
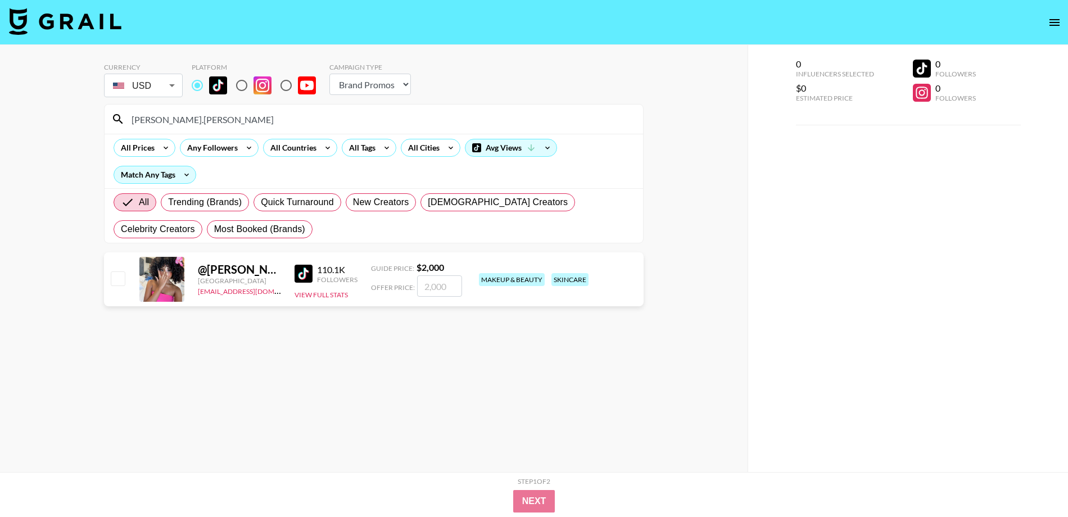
click at [417, 118] on input "natalya.ayala" at bounding box center [381, 119] width 512 height 18
paste input "chloe__michelle"
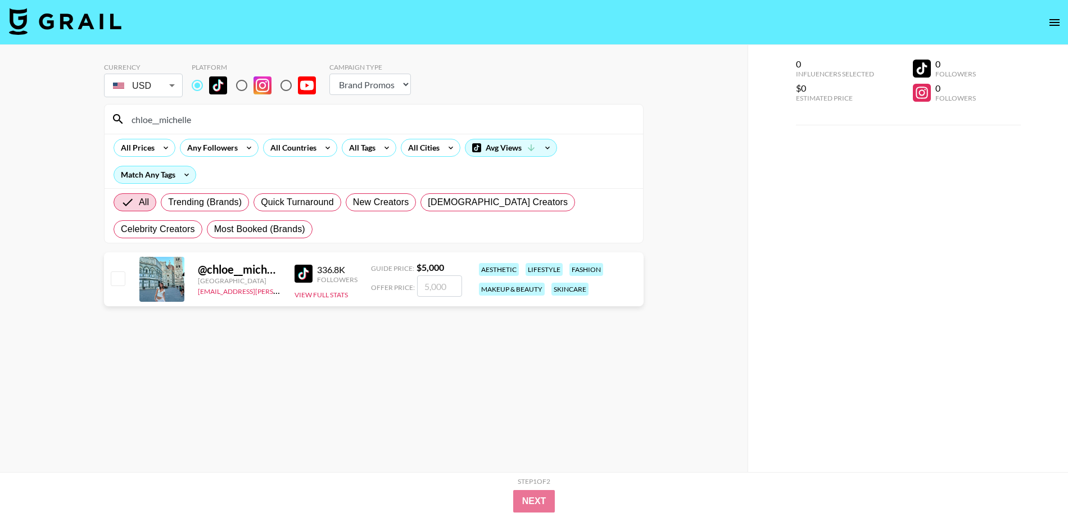
click at [288, 114] on input "chloe__michelle" at bounding box center [381, 119] width 512 height 18
paste input "mere.joyy"
click at [197, 114] on input "mere.joyy" at bounding box center [381, 119] width 512 height 18
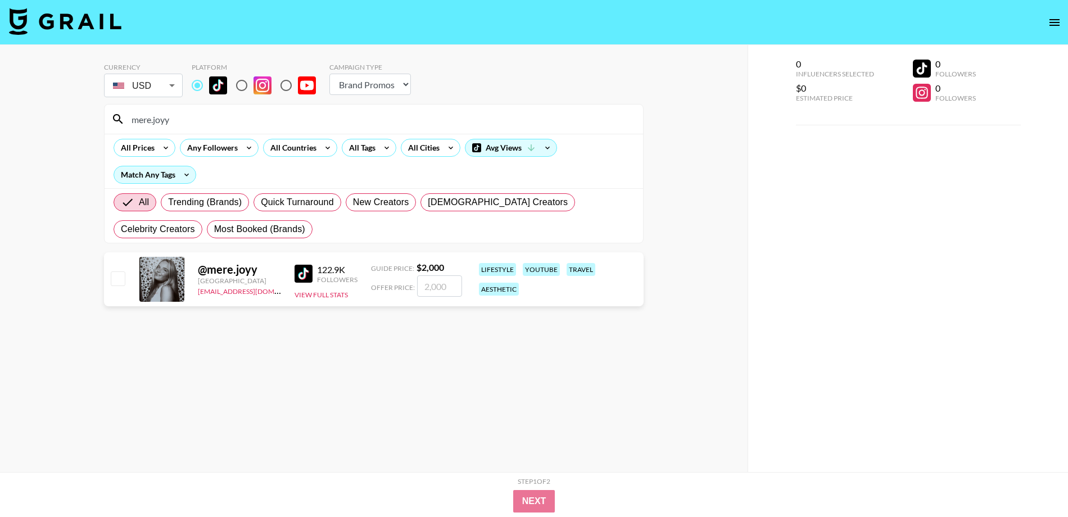
click at [197, 114] on input "mere.joyy" at bounding box center [381, 119] width 512 height 18
paste input "https://www.tiktok.com/@yohanaortizzz"
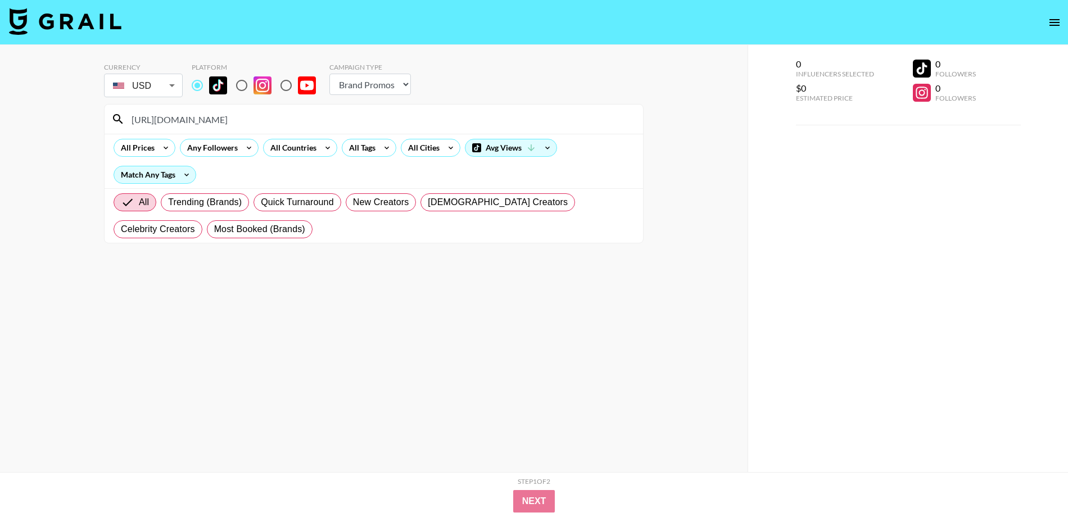
drag, startPoint x: 235, startPoint y: 119, endPoint x: 0, endPoint y: 120, distance: 235.0
click at [0, 120] on div "Currency USD USD ​ Platform Campaign Type Choose Type... Song Promos Brand Prom…" at bounding box center [374, 281] width 748 height 472
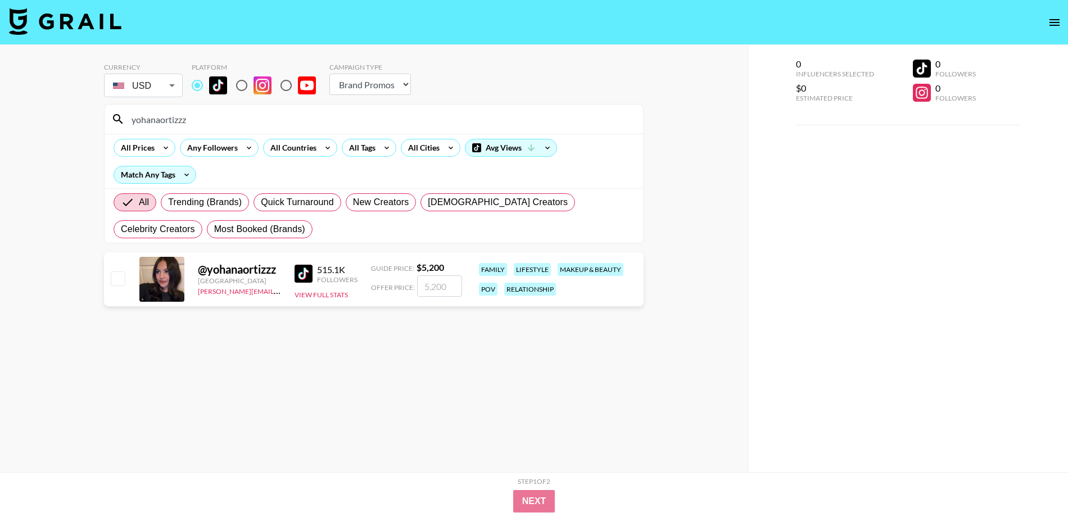
click at [296, 120] on input "yohanaortizzz" at bounding box center [381, 119] width 512 height 18
paste input "hil.custodio"
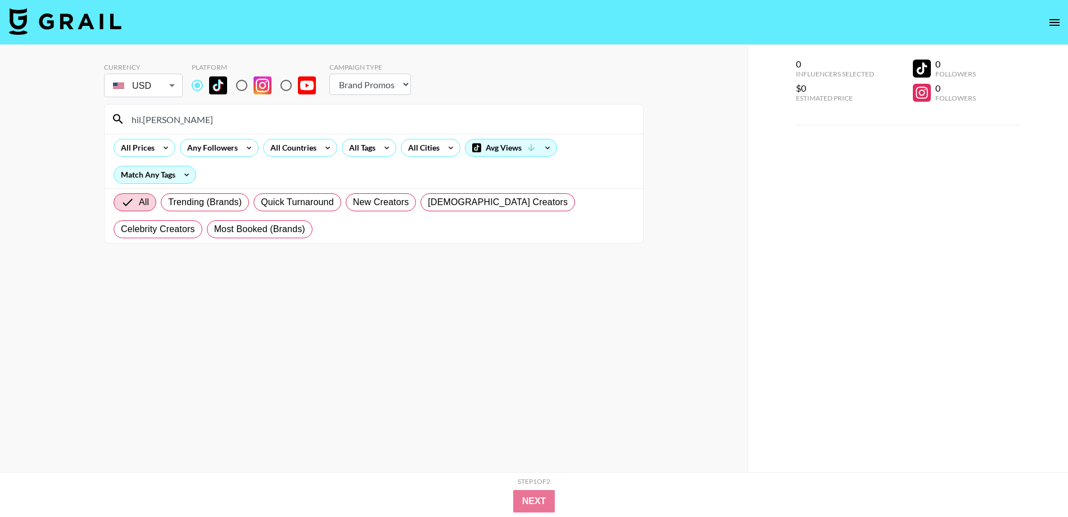
click at [259, 120] on input "hil.custodio" at bounding box center [381, 119] width 512 height 18
paste input "valentinavidartes"
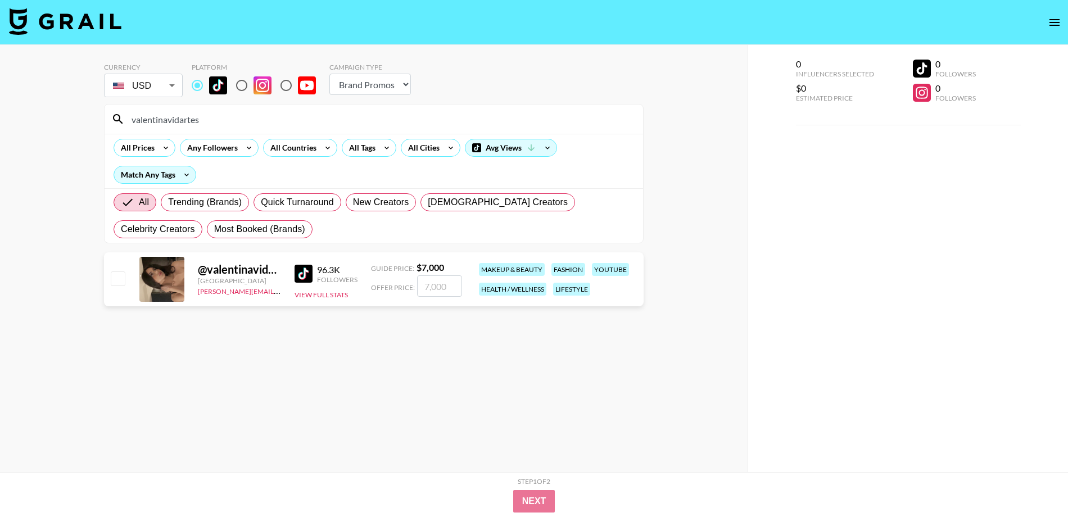
click at [246, 122] on input "valentinavidartes" at bounding box center [381, 119] width 512 height 18
paste input "duhpari"
click at [293, 114] on input "duhparis" at bounding box center [381, 119] width 512 height 18
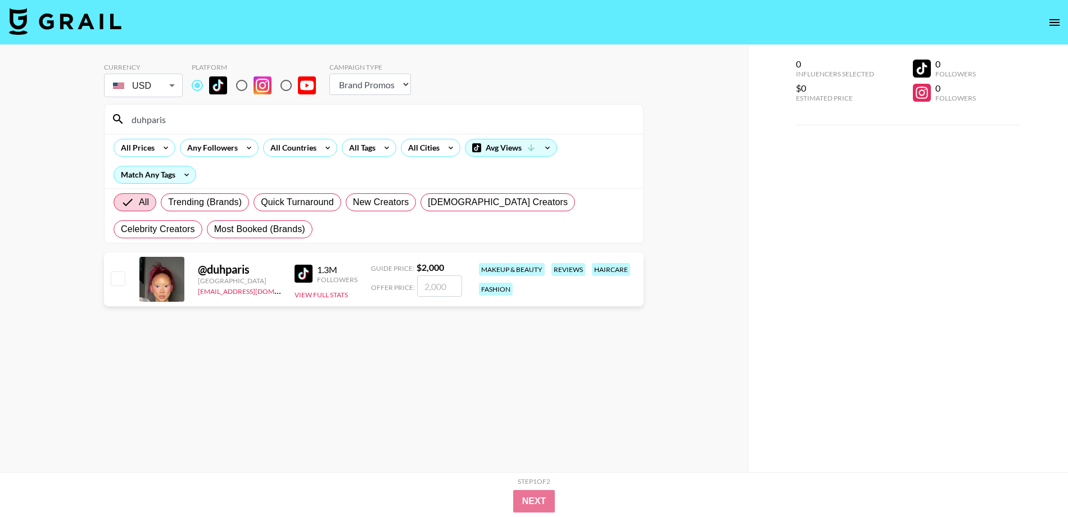
click at [293, 114] on input "duhparis" at bounding box center [381, 119] width 512 height 18
paste input "sillygoofyshortgal"
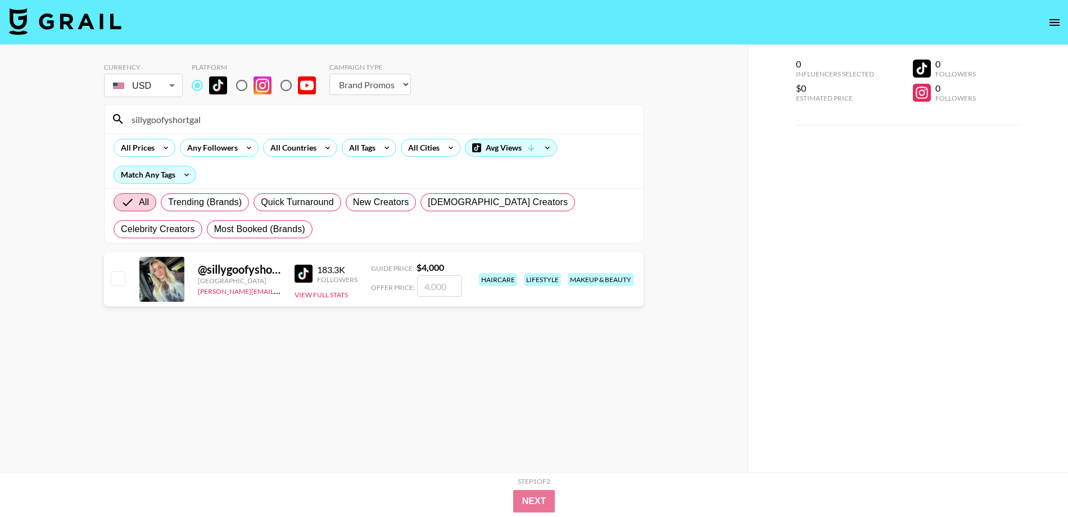
click at [233, 134] on div "All Prices Any Followers All Countries All Tags All Cities Avg Views Match Any …" at bounding box center [374, 161] width 539 height 55
click at [217, 113] on input "sillygoofyshortgal" at bounding box center [381, 119] width 512 height 18
paste input "gracemgoris"
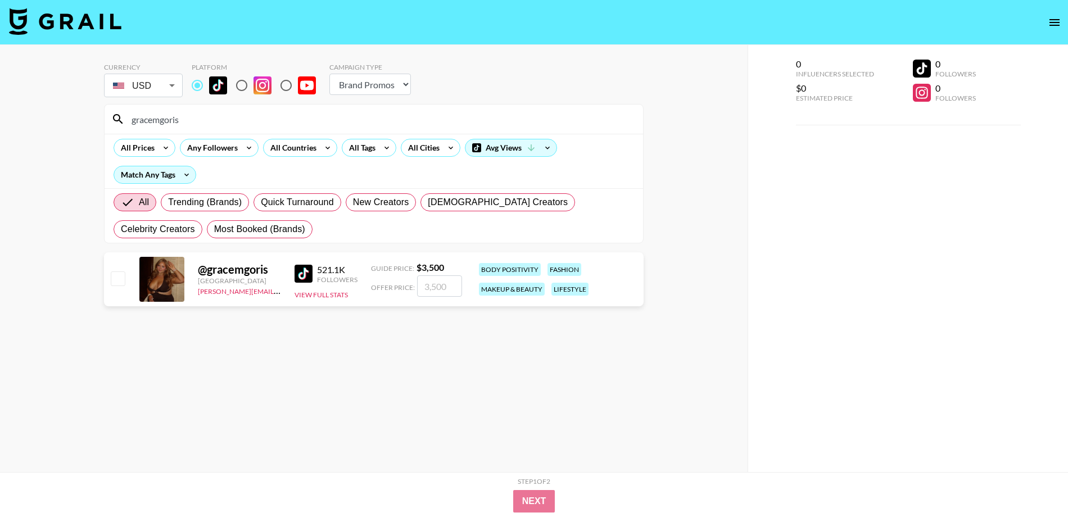
click at [286, 123] on input "gracemgoris" at bounding box center [381, 119] width 512 height 18
paste input "beautyofliyah"
click at [312, 171] on div "All Prices Any Followers All Countries All Tags All Cities Avg Views Match Any …" at bounding box center [374, 161] width 539 height 55
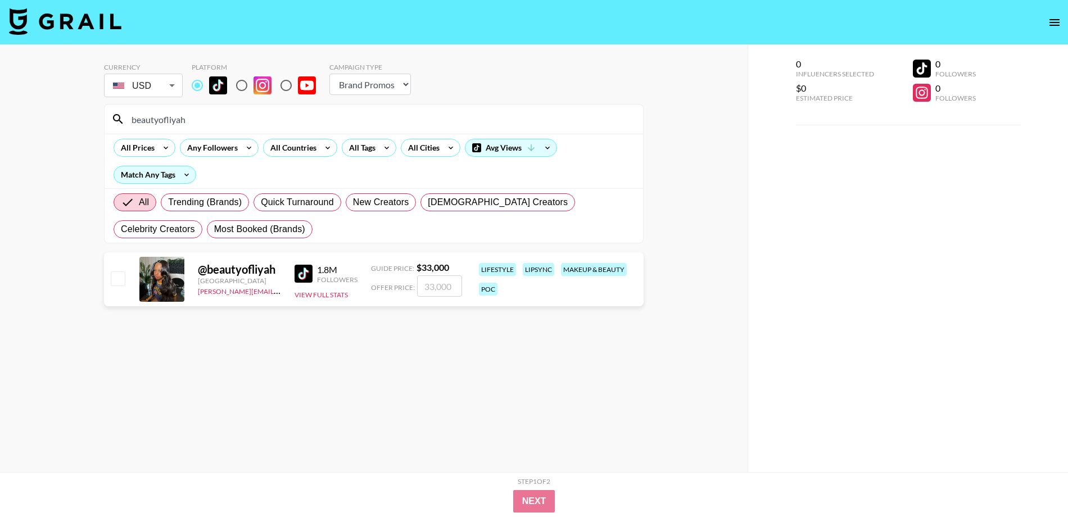
click at [264, 120] on input "beautyofliyah" at bounding box center [381, 119] width 512 height 18
paste input "vanessa_knighttt"
click at [232, 123] on input "vanessa_knighttt" at bounding box center [381, 119] width 512 height 18
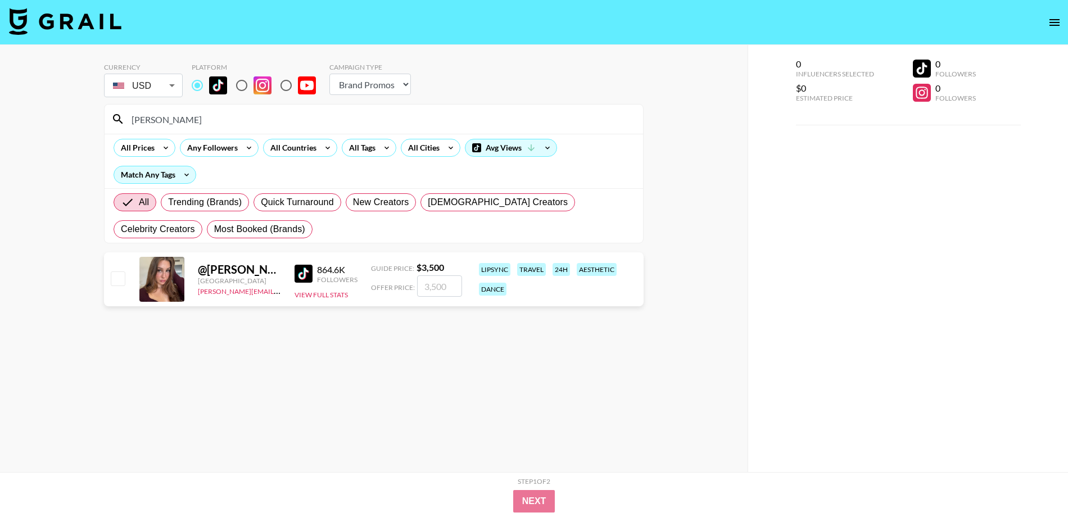
click at [232, 123] on input "vanessa_knighttt" at bounding box center [381, 119] width 512 height 18
paste input "atx_genie199"
click at [294, 121] on input "atx_genie199" at bounding box center [381, 119] width 512 height 18
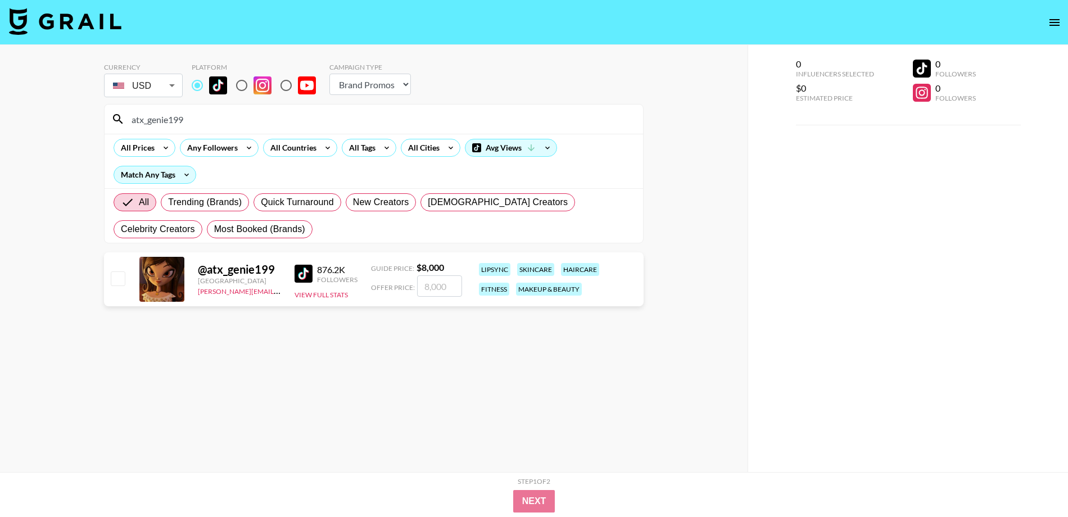
click at [294, 121] on input "atx_genie199" at bounding box center [381, 119] width 512 height 18
paste input "gabrielalopzs"
click at [390, 119] on input "gabrielalopzs" at bounding box center [381, 119] width 512 height 18
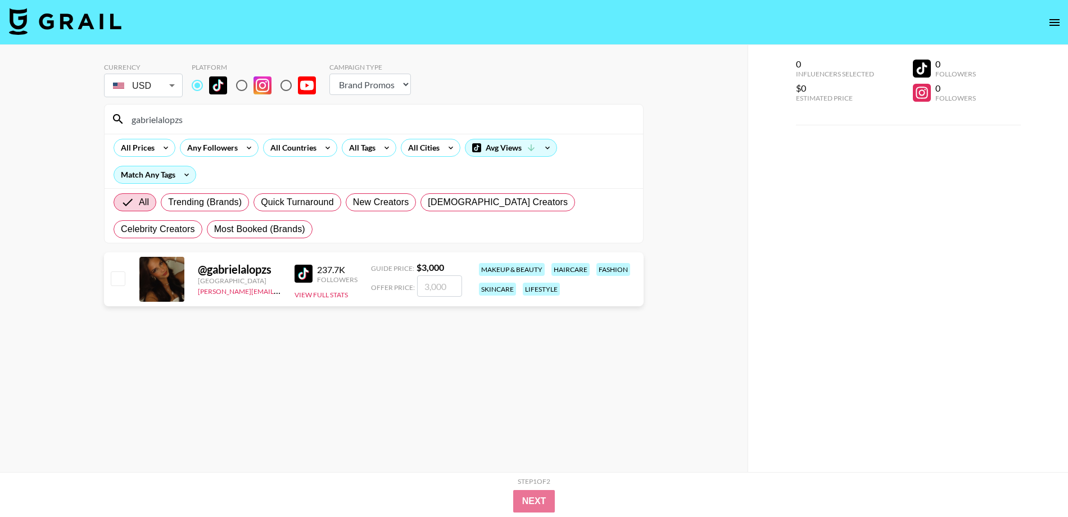
paste input "itsariannetorre"
click at [310, 113] on input "itsariannetorres" at bounding box center [381, 119] width 512 height 18
paste input "tiazakher"
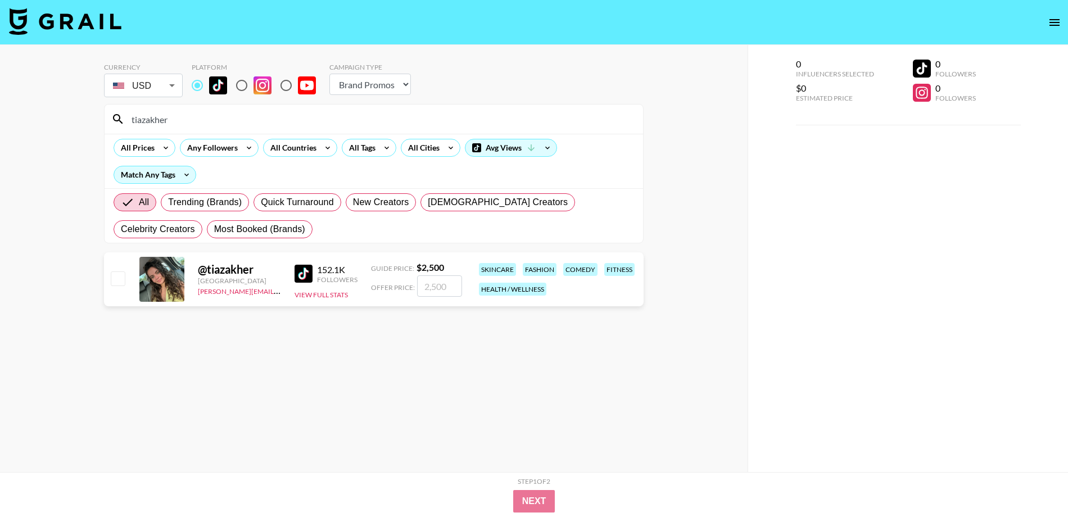
click at [293, 112] on input "tiazakher" at bounding box center [381, 119] width 512 height 18
paste input "sydneycleavy"
click at [352, 116] on input "sydneycleavy" at bounding box center [381, 119] width 512 height 18
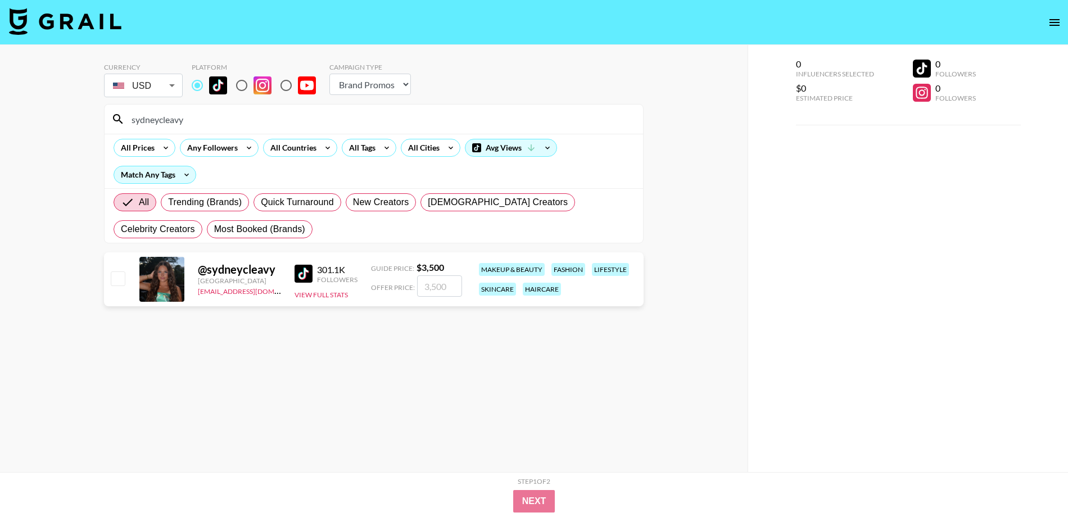
click at [352, 116] on input "sydneycleavy" at bounding box center [381, 119] width 512 height 18
paste input ".iiamkaylin"
click at [342, 126] on input ".iiamkaylin" at bounding box center [381, 119] width 512 height 18
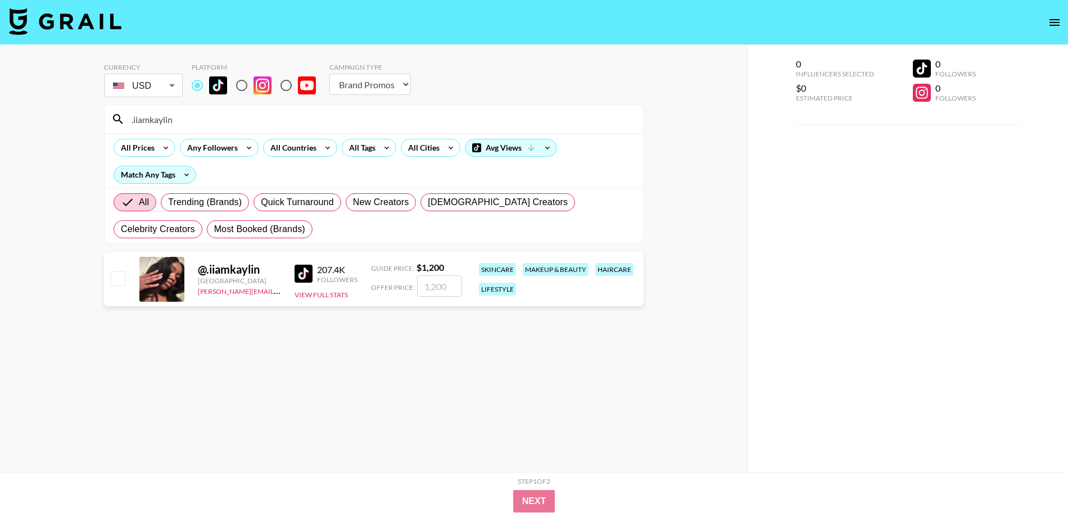
click at [342, 126] on input ".iiamkaylin" at bounding box center [381, 119] width 512 height 18
paste input "clara.rose.bell"
click at [336, 119] on input "clara.rose.bell" at bounding box center [381, 119] width 512 height 18
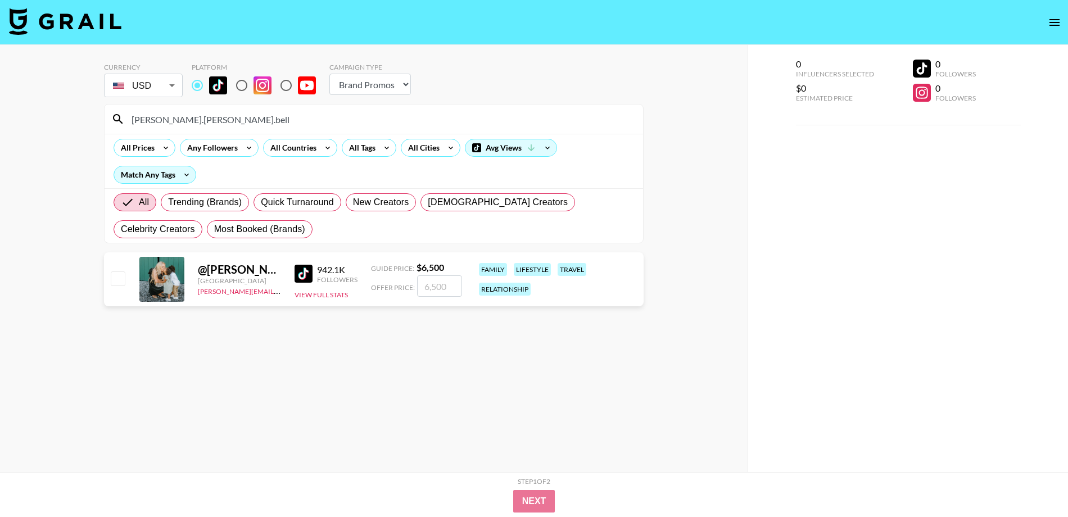
paste input "prettyfacedjamie"
click at [265, 115] on input "prettyfacedjamie" at bounding box center [381, 119] width 512 height 18
paste input "kaylieleass"
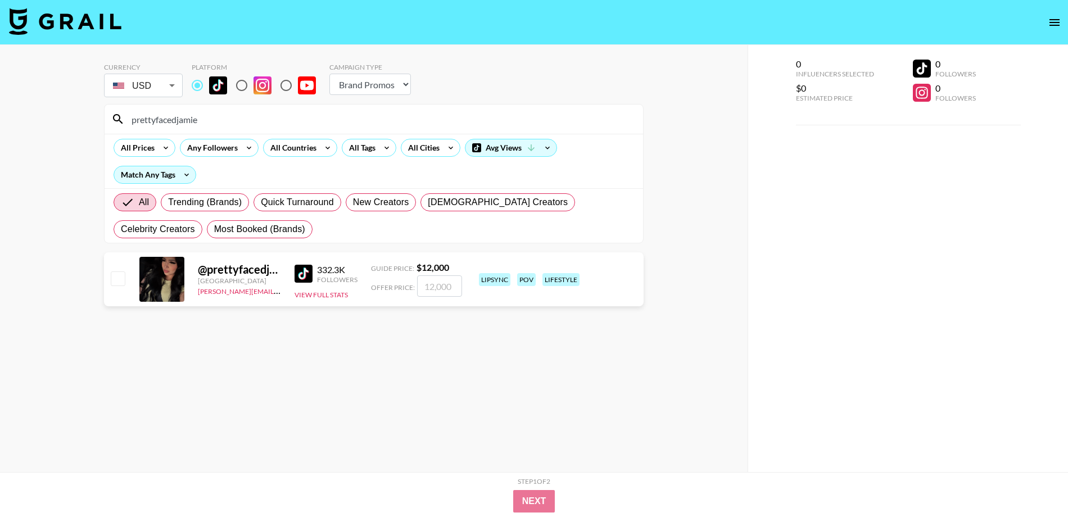
type input "kaylieleass"
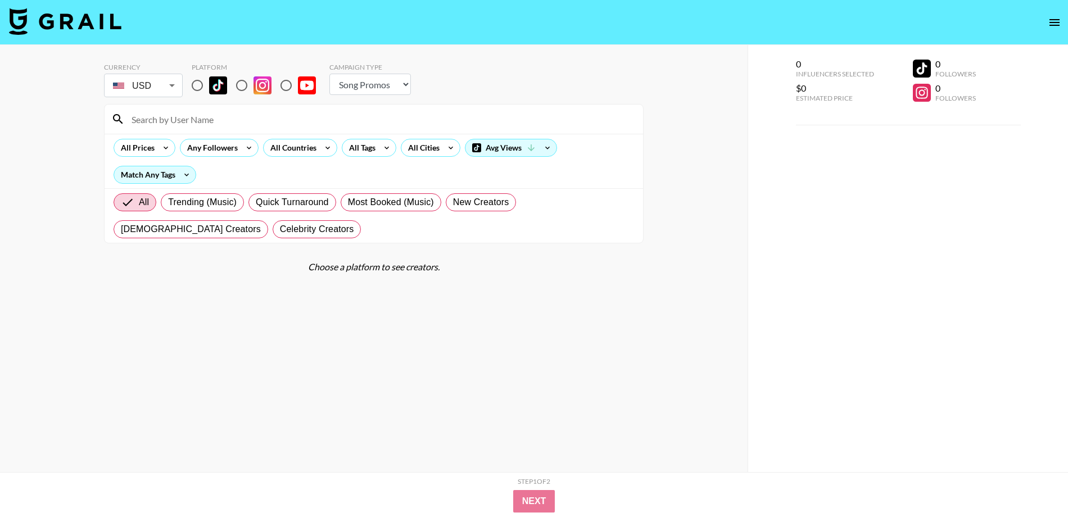
click at [409, 83] on select "Choose Type... Song Promos Brand Promos" at bounding box center [370, 84] width 82 height 21
select select "Brand"
click at [329, 74] on select "Choose Type... Song Promos Brand Promos" at bounding box center [370, 84] width 82 height 21
click at [193, 87] on input "radio" at bounding box center [198, 86] width 24 height 24
radio input "true"
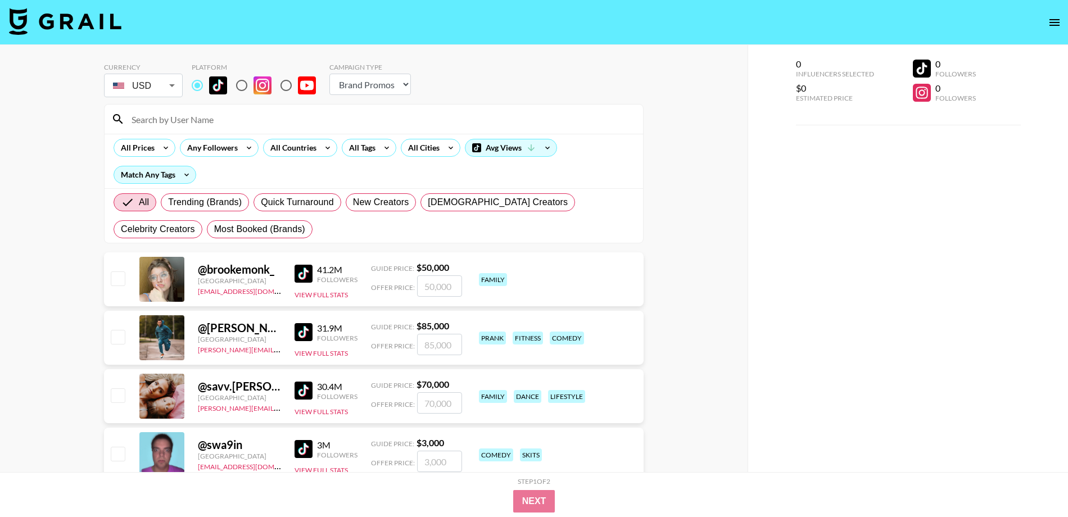
click at [184, 121] on input at bounding box center [381, 119] width 512 height 18
paste input "_princesa674"
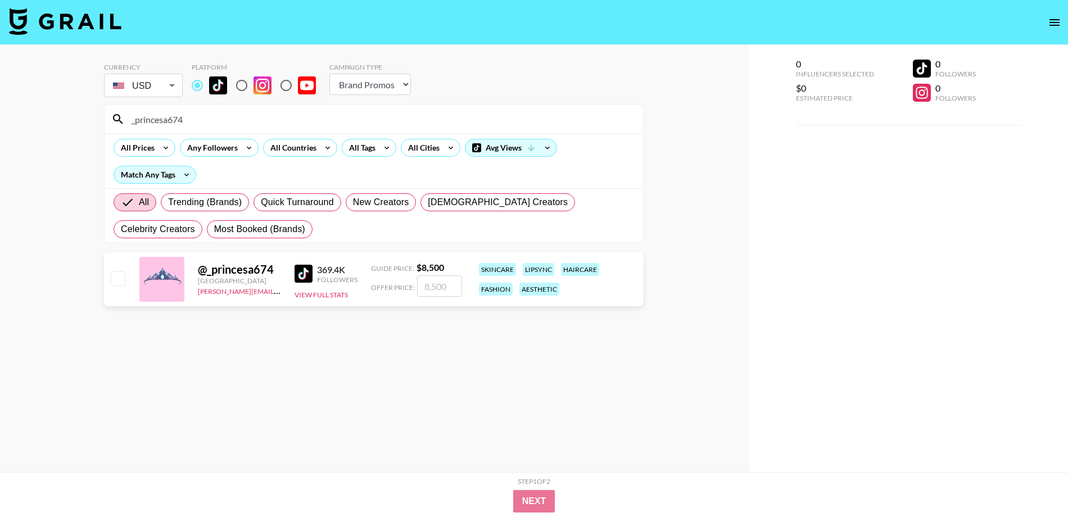
click at [240, 122] on input "_princesa674" at bounding box center [381, 119] width 512 height 18
paste input "tatianafitk"
click at [344, 115] on input "tatianafitk" at bounding box center [381, 119] width 512 height 18
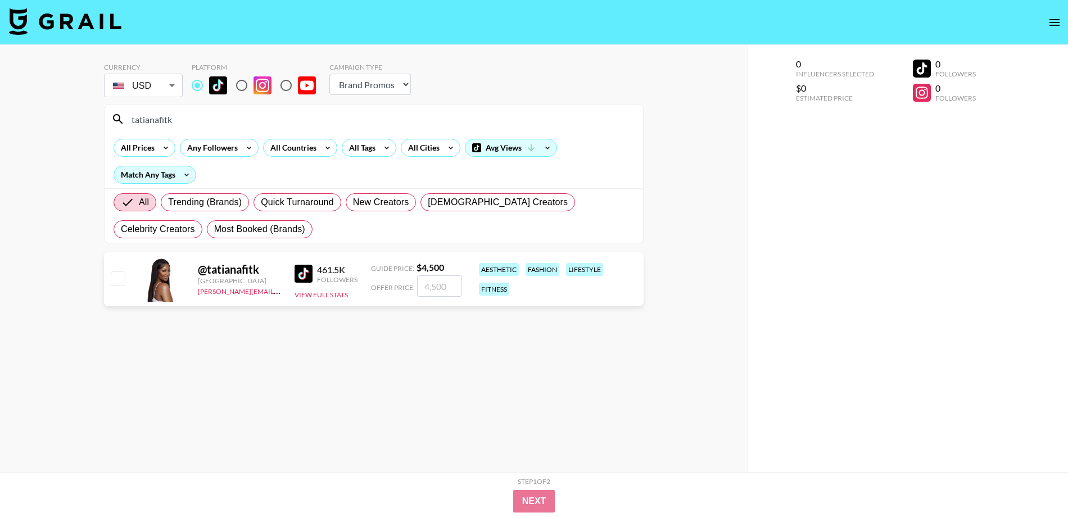
click at [344, 115] on input "tatianafitk" at bounding box center [381, 119] width 512 height 18
paste input "karenardilad"
click at [354, 122] on input "karenardilad" at bounding box center [381, 119] width 512 height 18
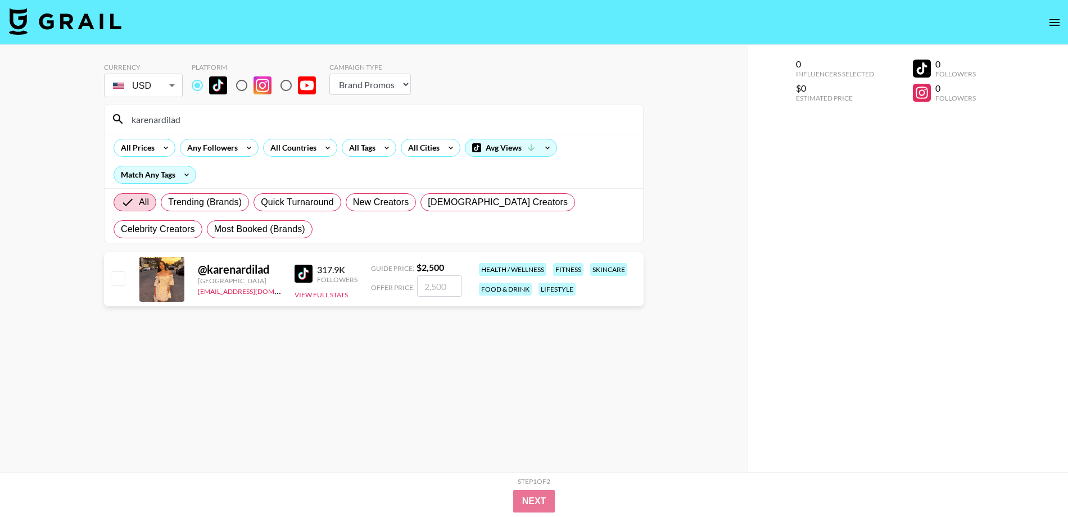
click at [354, 122] on input "karenardilad" at bounding box center [381, 119] width 512 height 18
paste input "sydneyseethal"
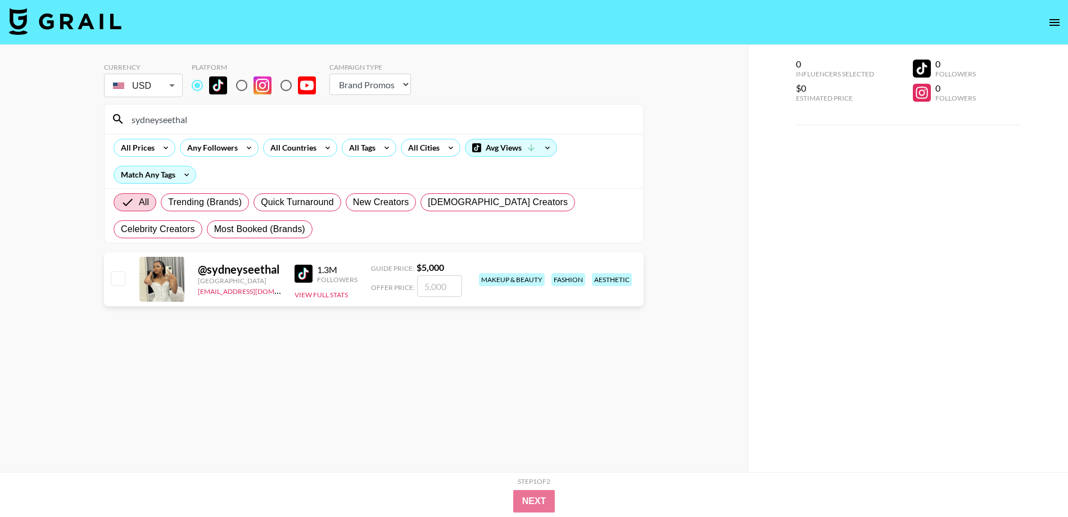
click at [301, 115] on input "sydneyseethal" at bounding box center [381, 119] width 512 height 18
paste input "jilliannicolesmith"
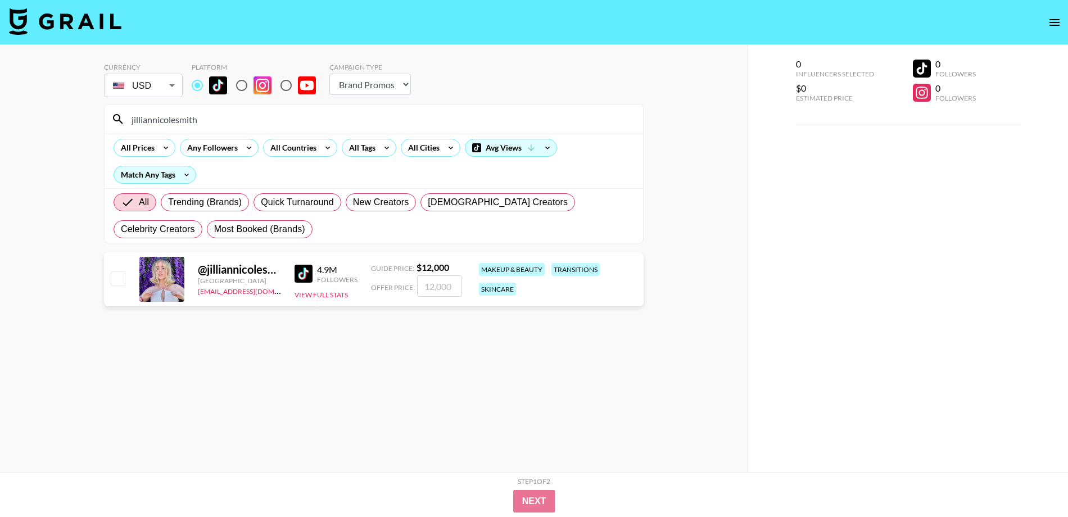
click at [291, 128] on div "jilliannicolesmith" at bounding box center [374, 119] width 539 height 29
click at [280, 123] on input "jilliannicolesmith" at bounding box center [381, 119] width 512 height 18
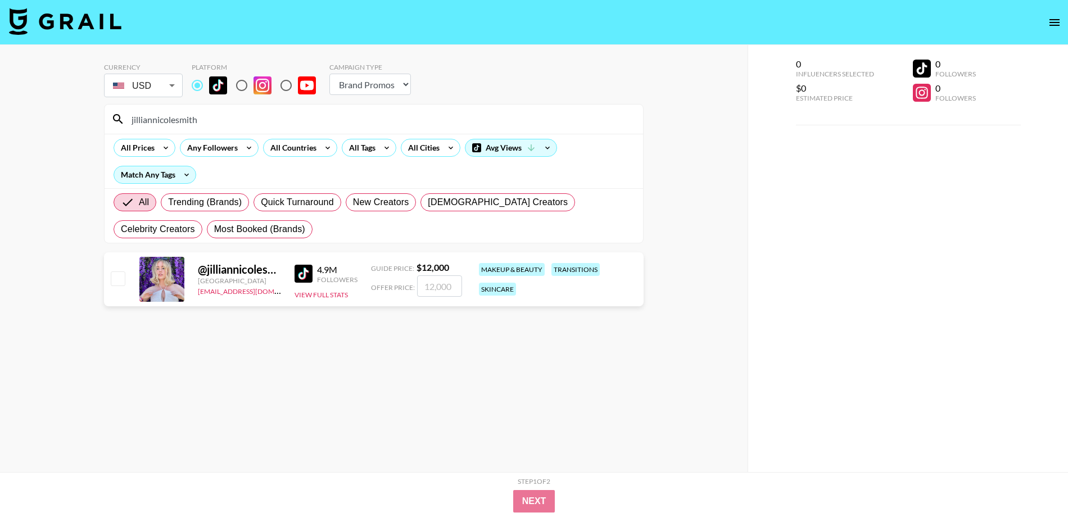
paste input "tayloradelena"
click at [351, 127] on input "tayloradelena" at bounding box center [381, 119] width 512 height 18
paste input "lifewithadrienne"
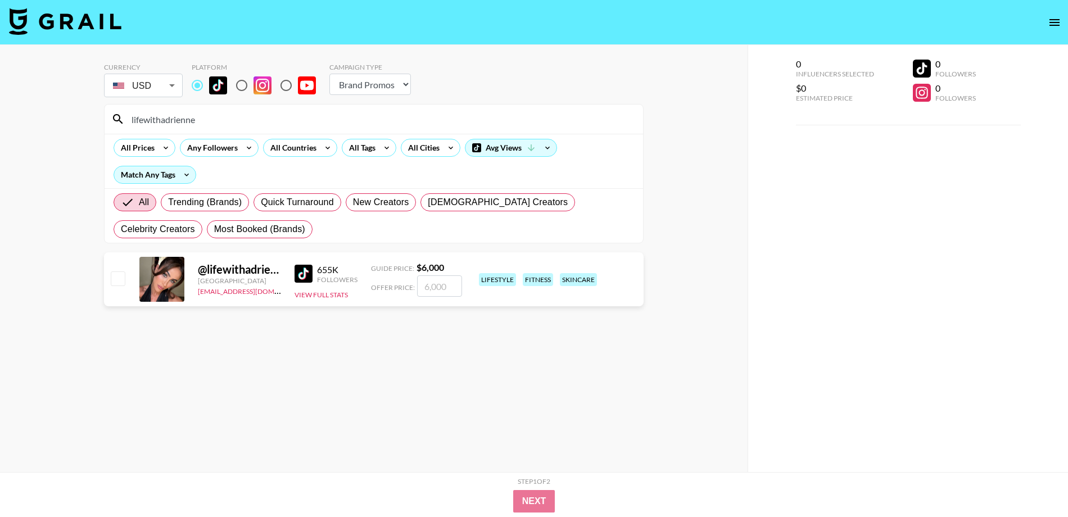
type input "lifewithadrienne"
